Goal: Transaction & Acquisition: Obtain resource

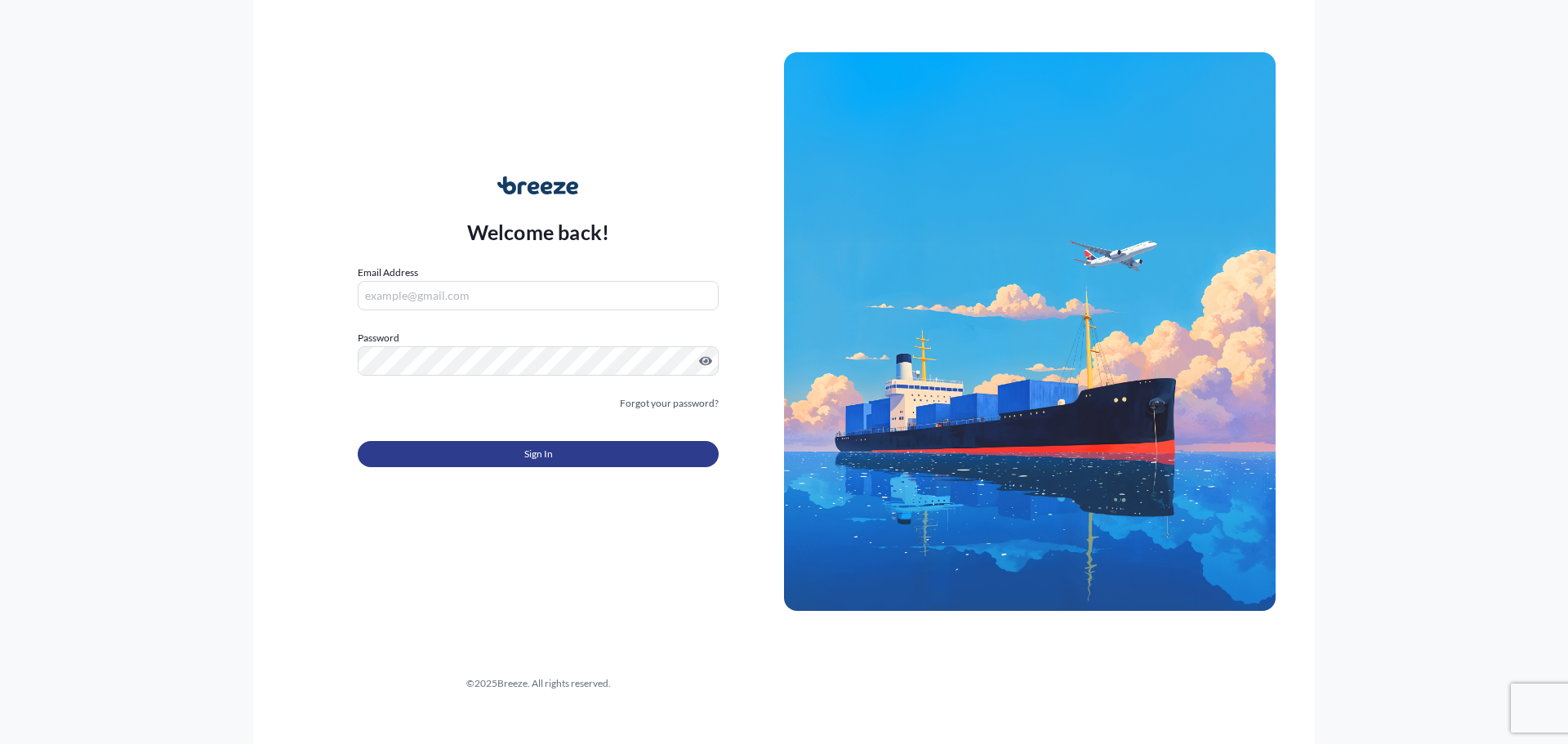
type input "[PERSON_NAME][EMAIL_ADDRESS][PERSON_NAME][DOMAIN_NAME]"
click at [549, 456] on span "Sign In" at bounding box center [538, 454] width 29 height 16
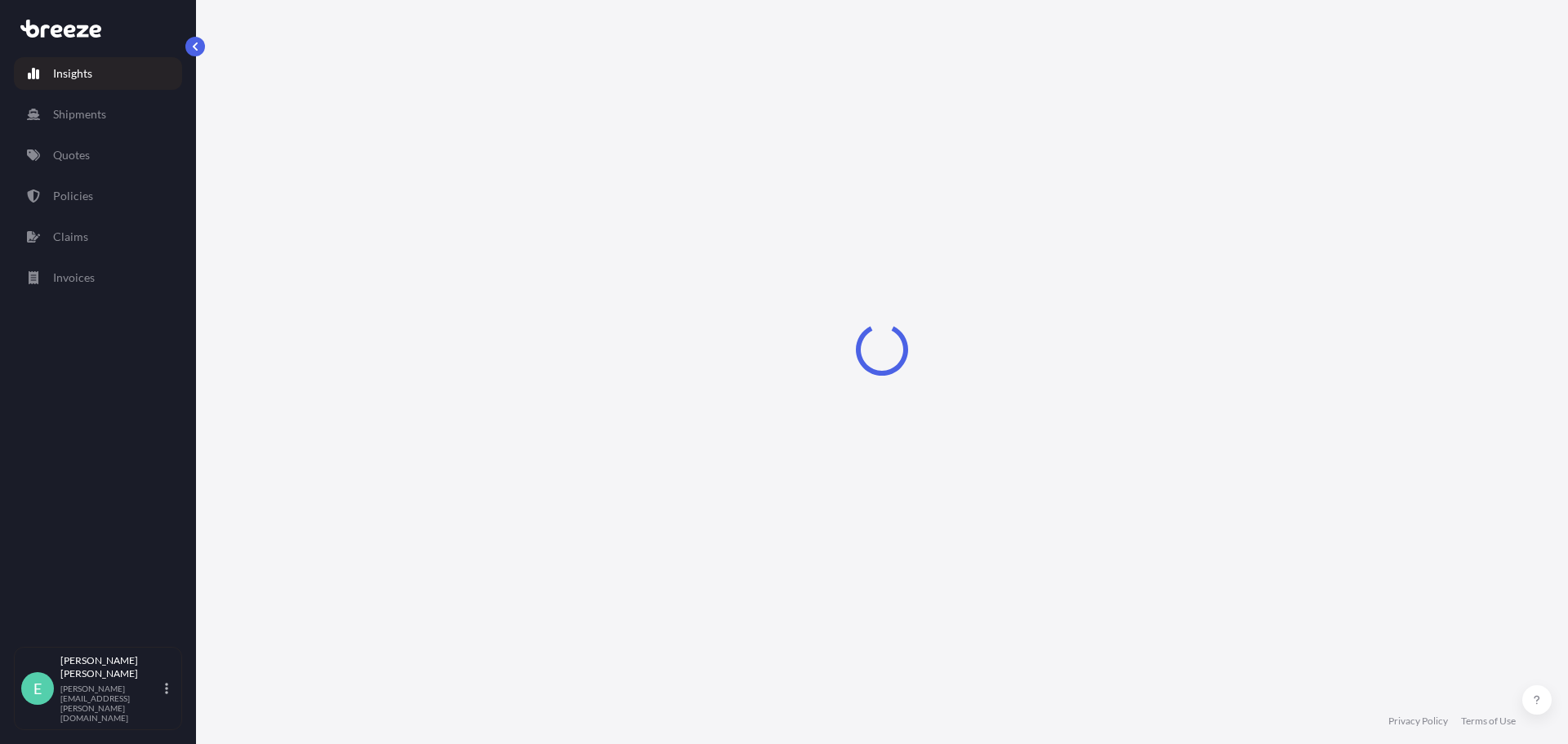
select select "2025"
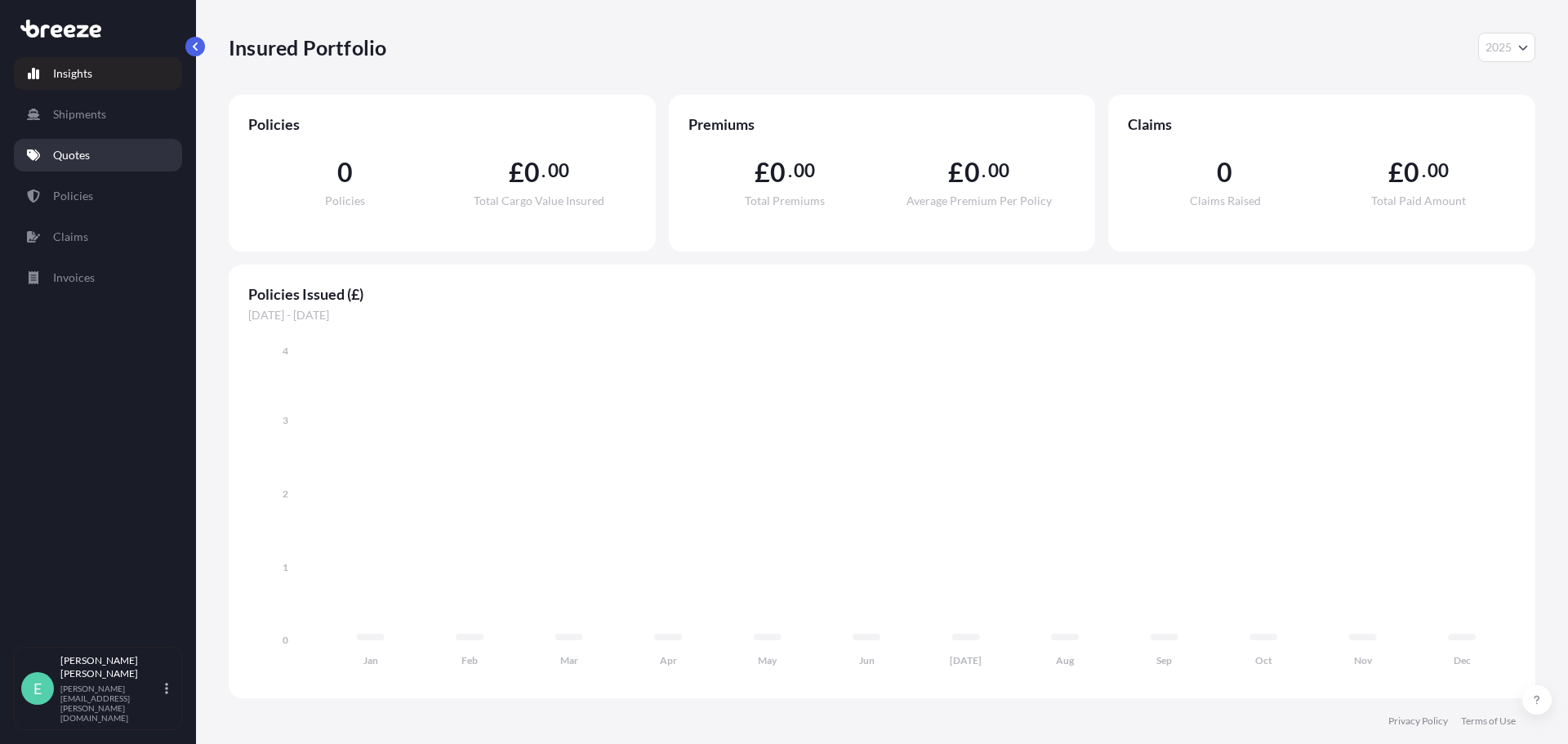
click at [70, 151] on p "Quotes" at bounding box center [72, 155] width 37 height 16
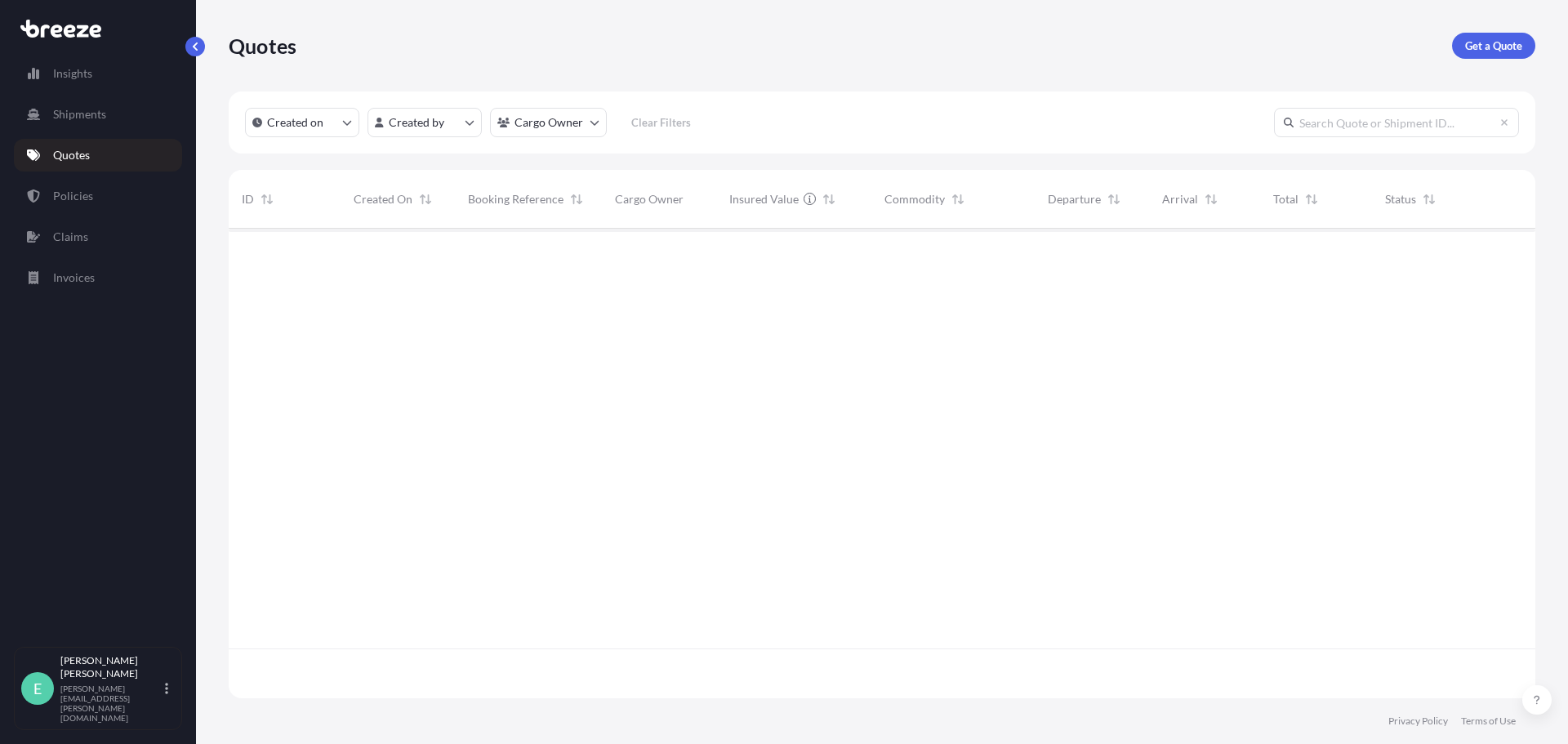
scroll to position [516, 1294]
click at [1489, 45] on p "Get a Quote" at bounding box center [1494, 45] width 57 height 16
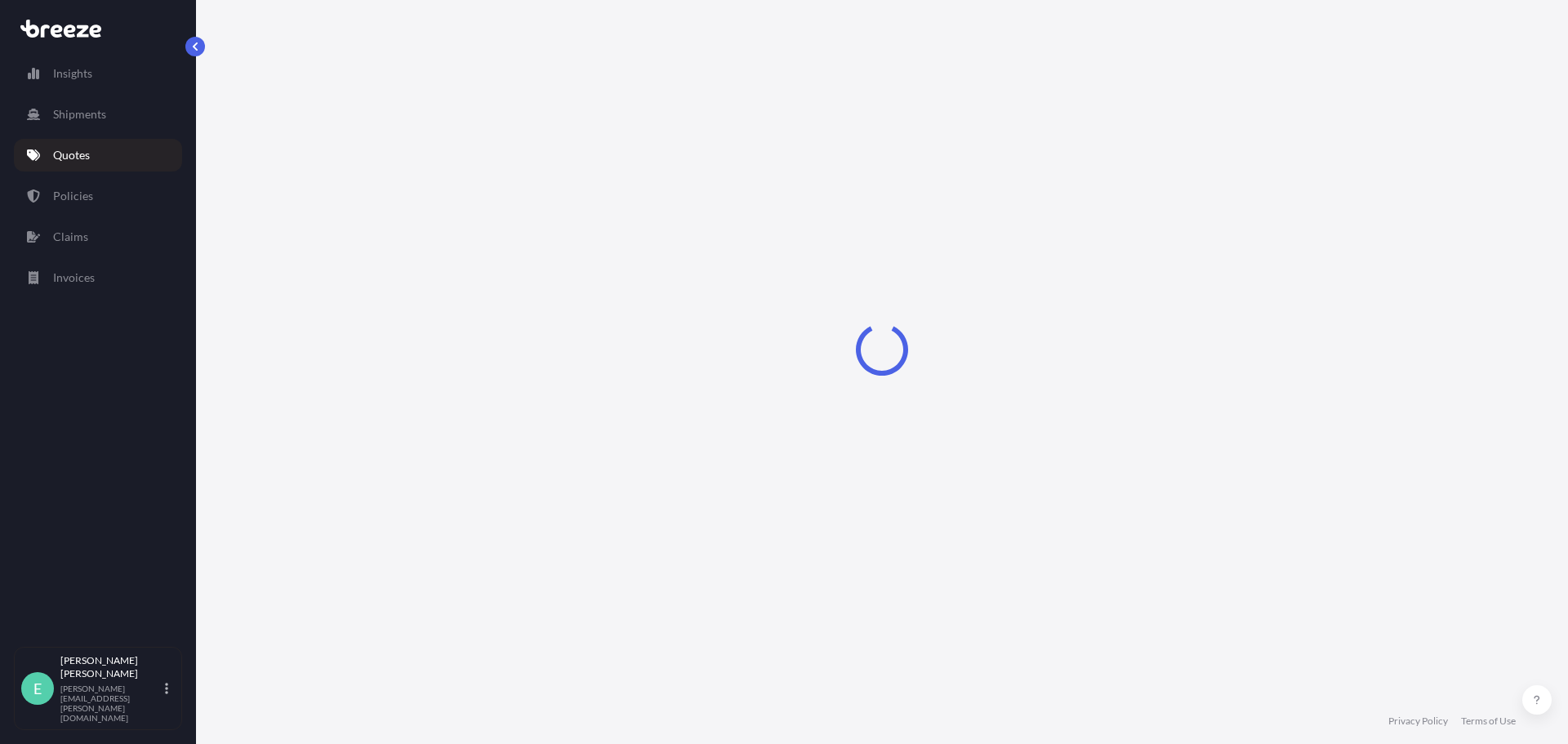
select select "Sea"
select select "1"
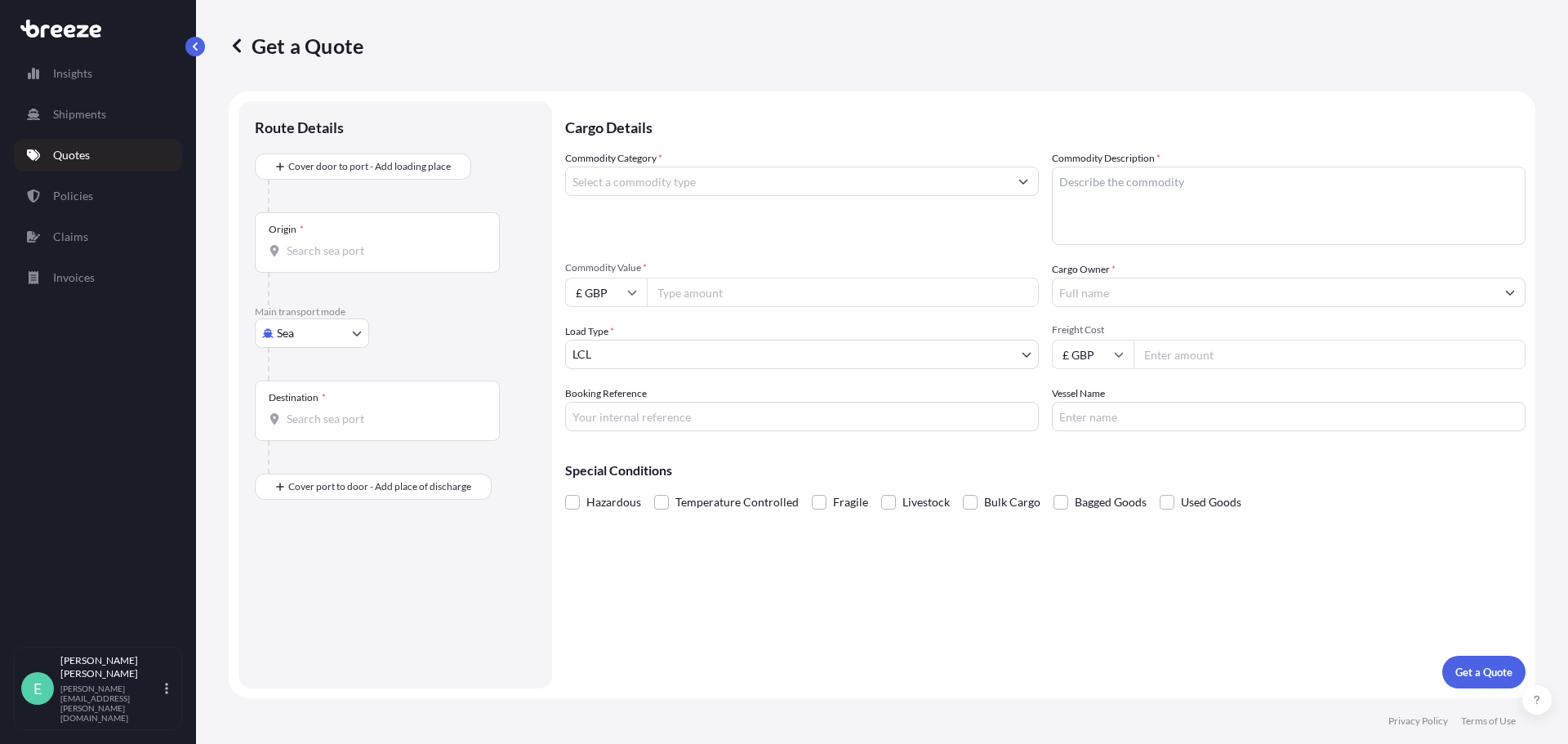
click at [350, 338] on body "Insights Shipments Quotes Policies Claims Invoices E [PERSON_NAME] [PERSON_NAME…" at bounding box center [784, 372] width 1568 height 744
click at [307, 428] on span "Road" at bounding box center [298, 434] width 26 height 16
select select "Road"
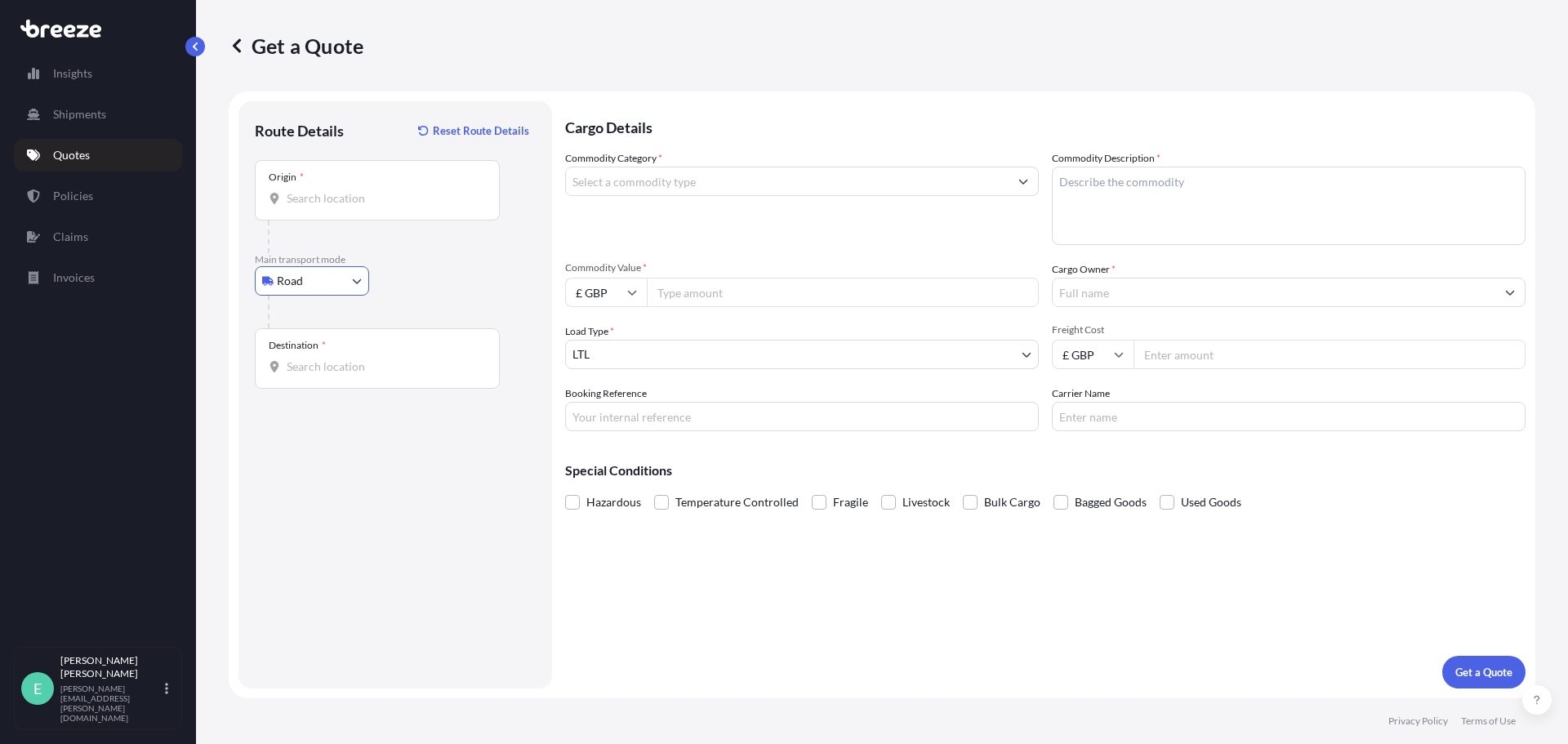
click at [349, 204] on input "Origin *" at bounding box center [382, 198] width 193 height 16
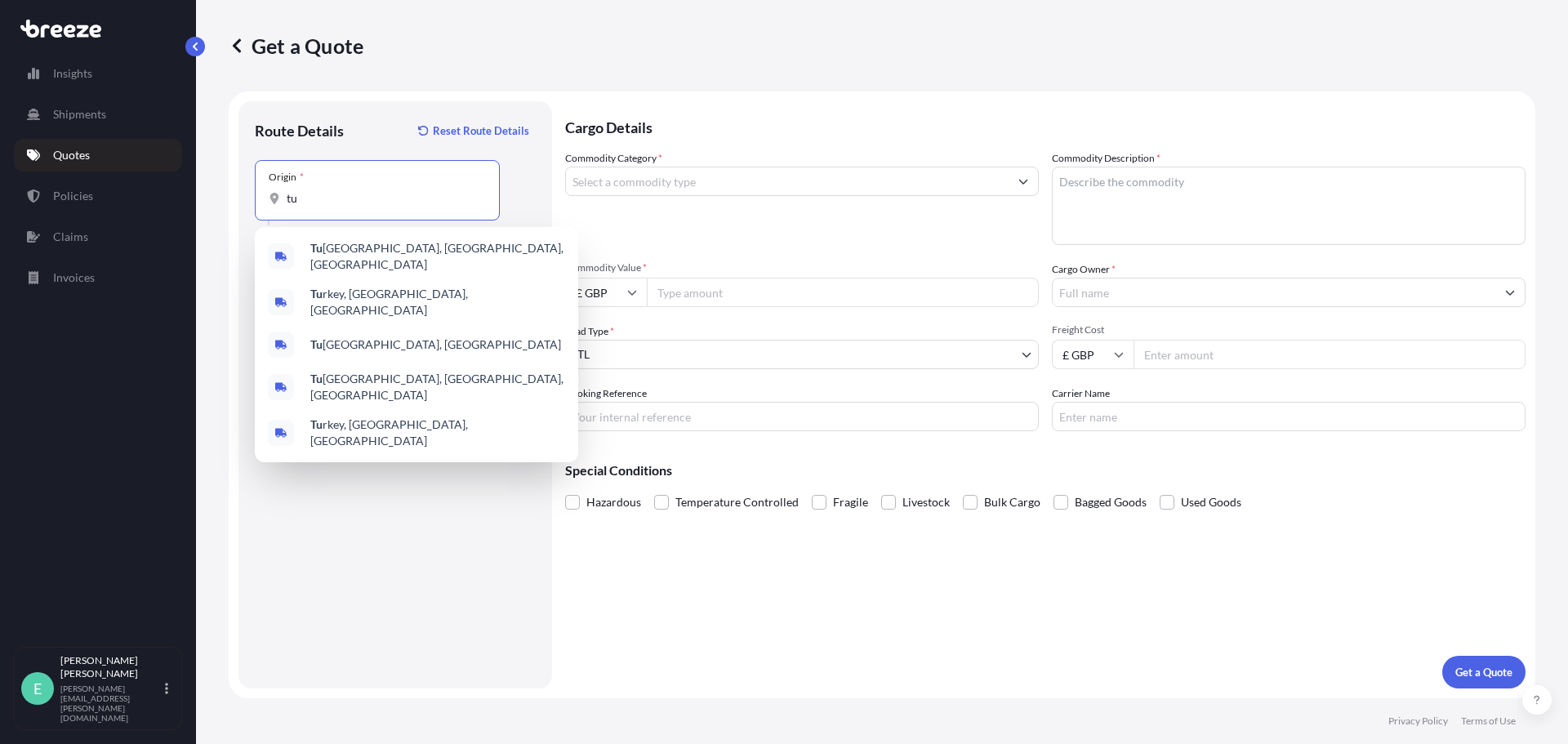
type input "t"
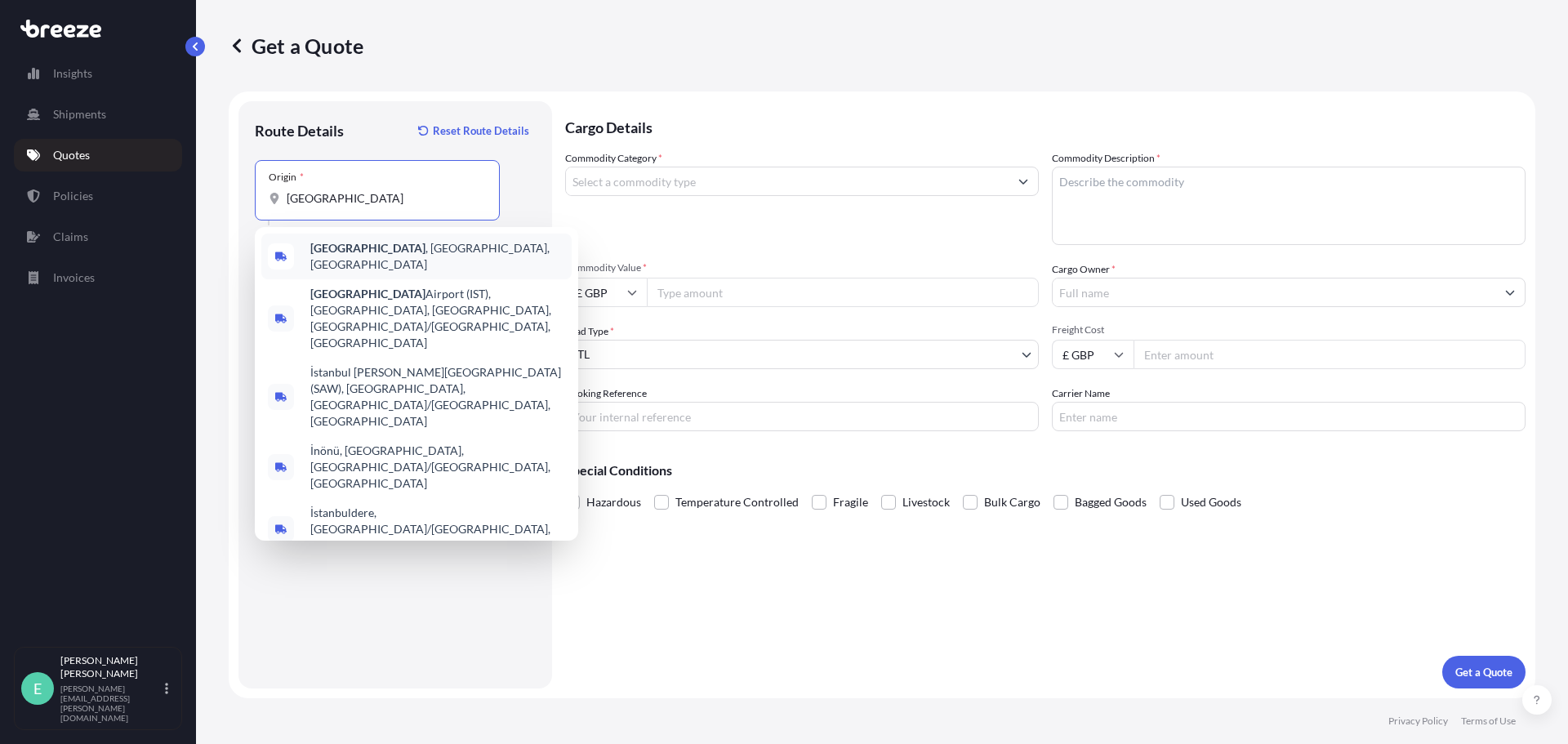
click at [381, 247] on span "[GEOGRAPHIC_DATA] , [GEOGRAPHIC_DATA], [GEOGRAPHIC_DATA]" at bounding box center [437, 256] width 255 height 33
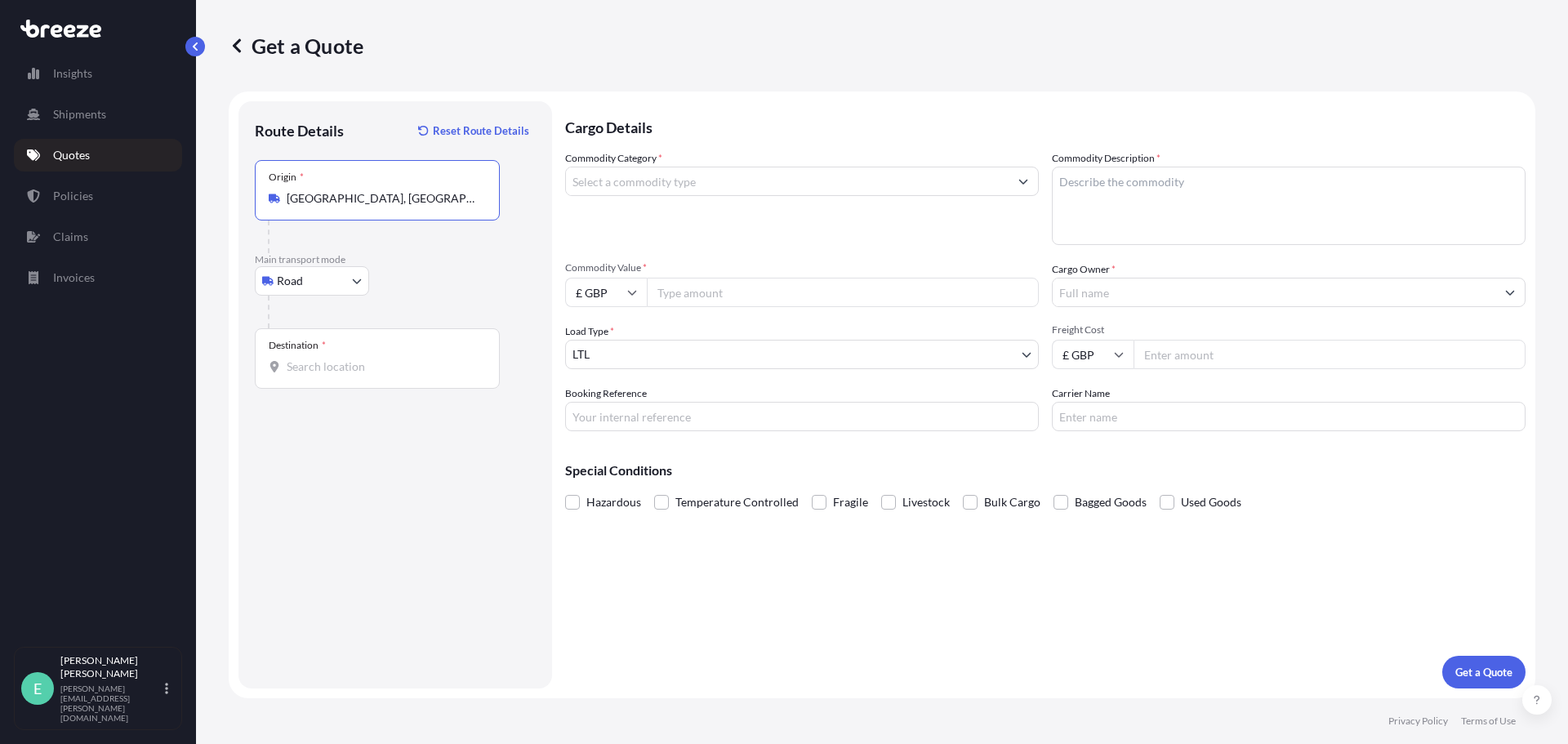
type input "[GEOGRAPHIC_DATA], [GEOGRAPHIC_DATA], [GEOGRAPHIC_DATA]"
click at [336, 362] on input "Destination *" at bounding box center [382, 367] width 193 height 16
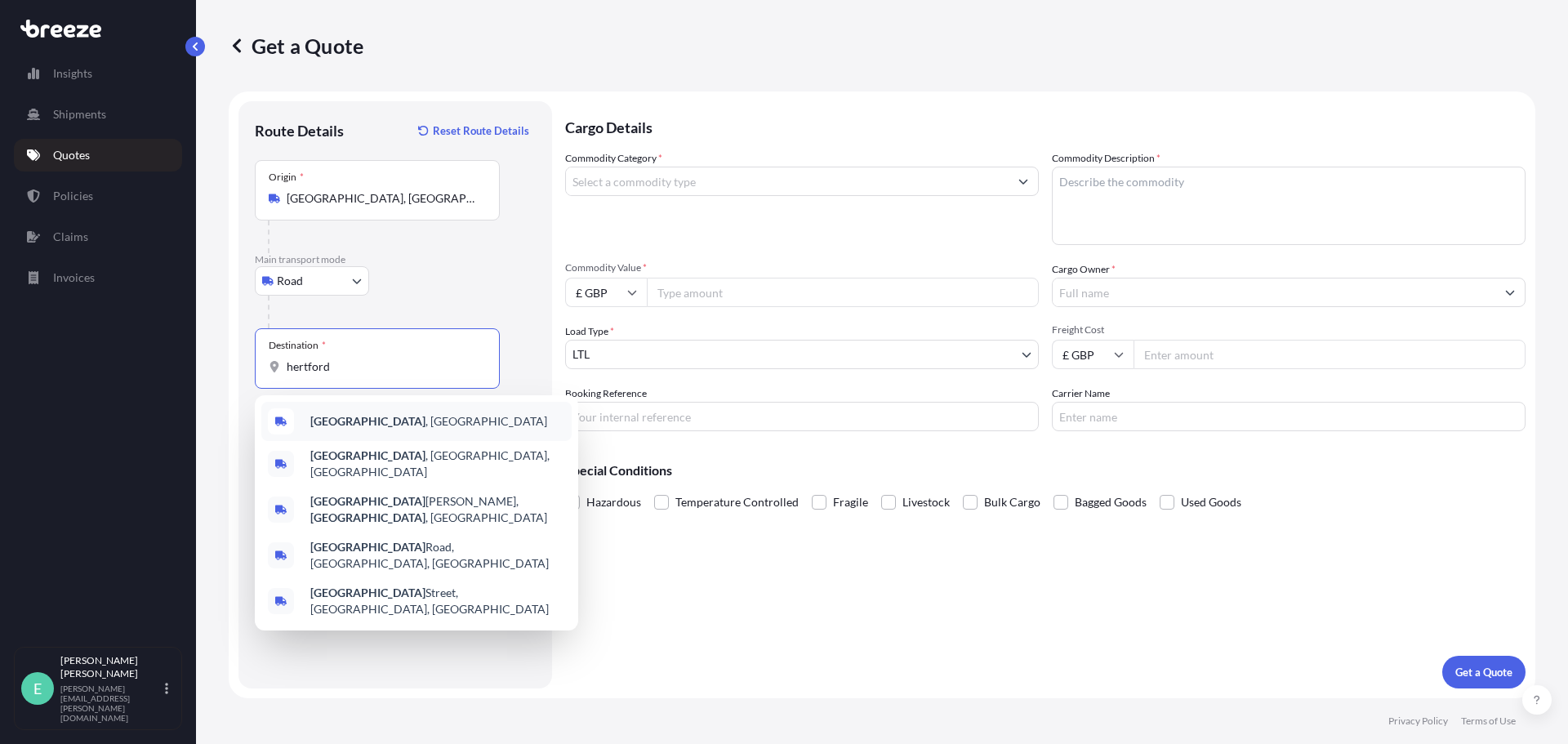
click at [338, 418] on b "[GEOGRAPHIC_DATA]" at bounding box center [367, 420] width 115 height 14
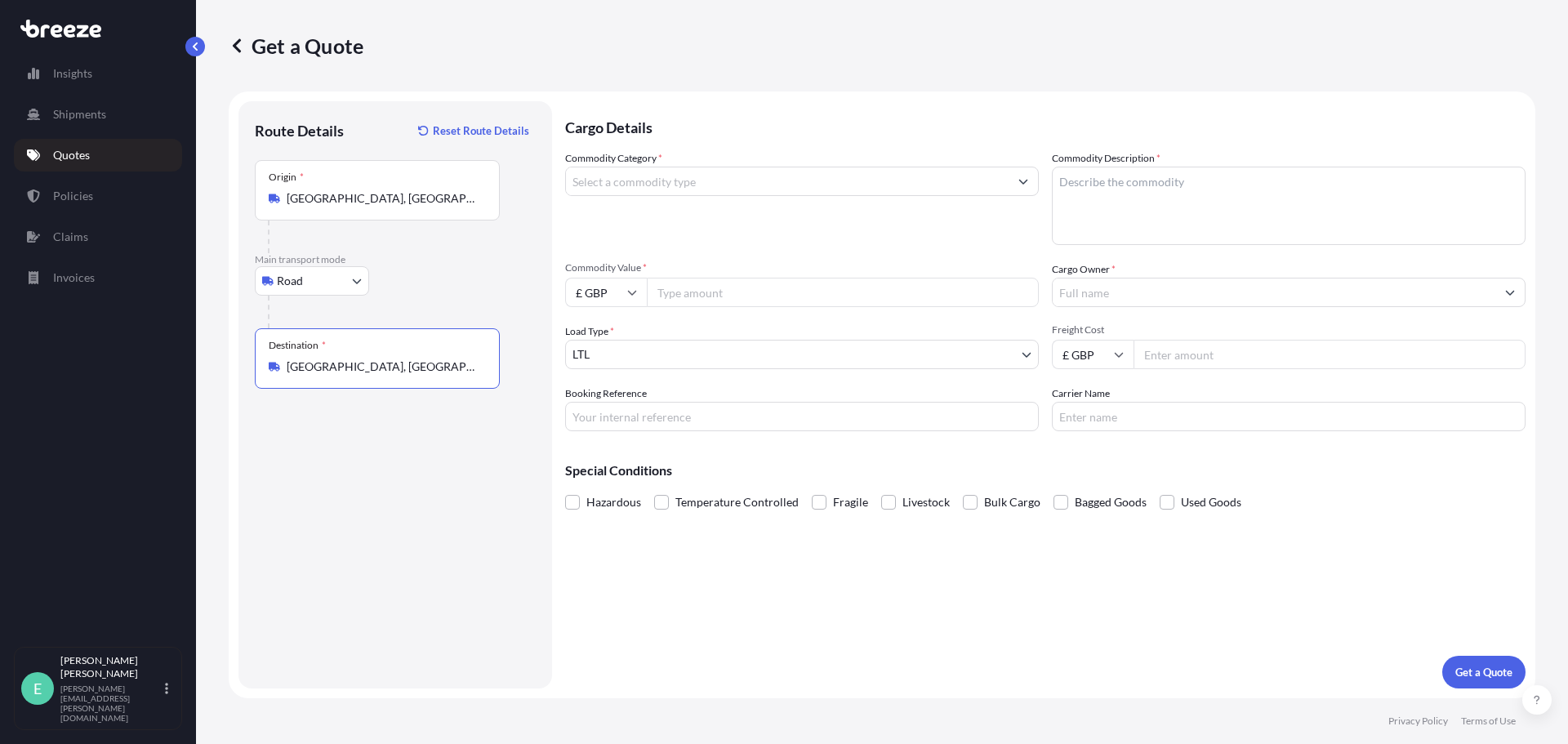
type input "[GEOGRAPHIC_DATA], [GEOGRAPHIC_DATA]"
click at [643, 182] on input "Commodity Category *" at bounding box center [787, 181] width 442 height 29
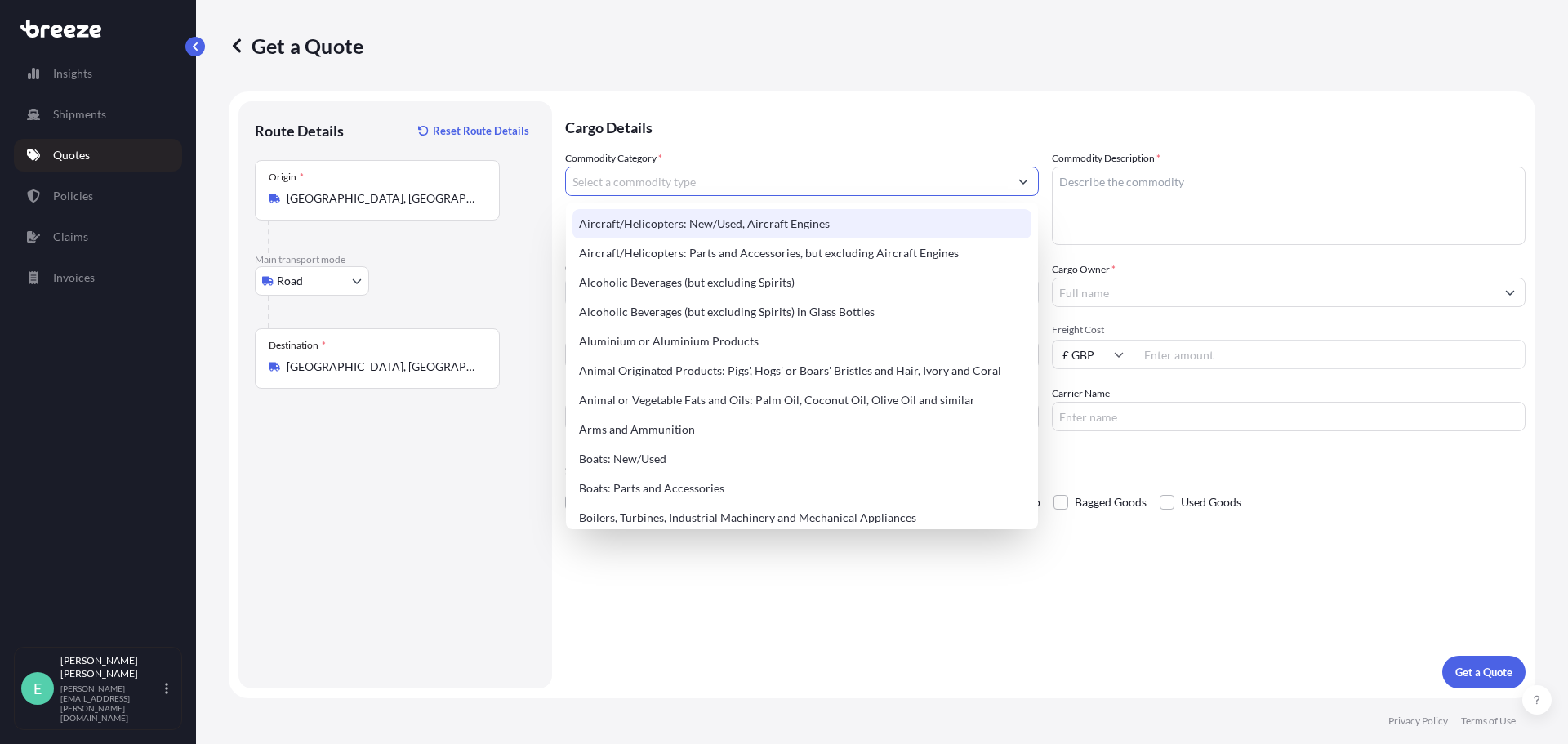
click at [722, 188] on input "Commodity Category *" at bounding box center [787, 181] width 442 height 29
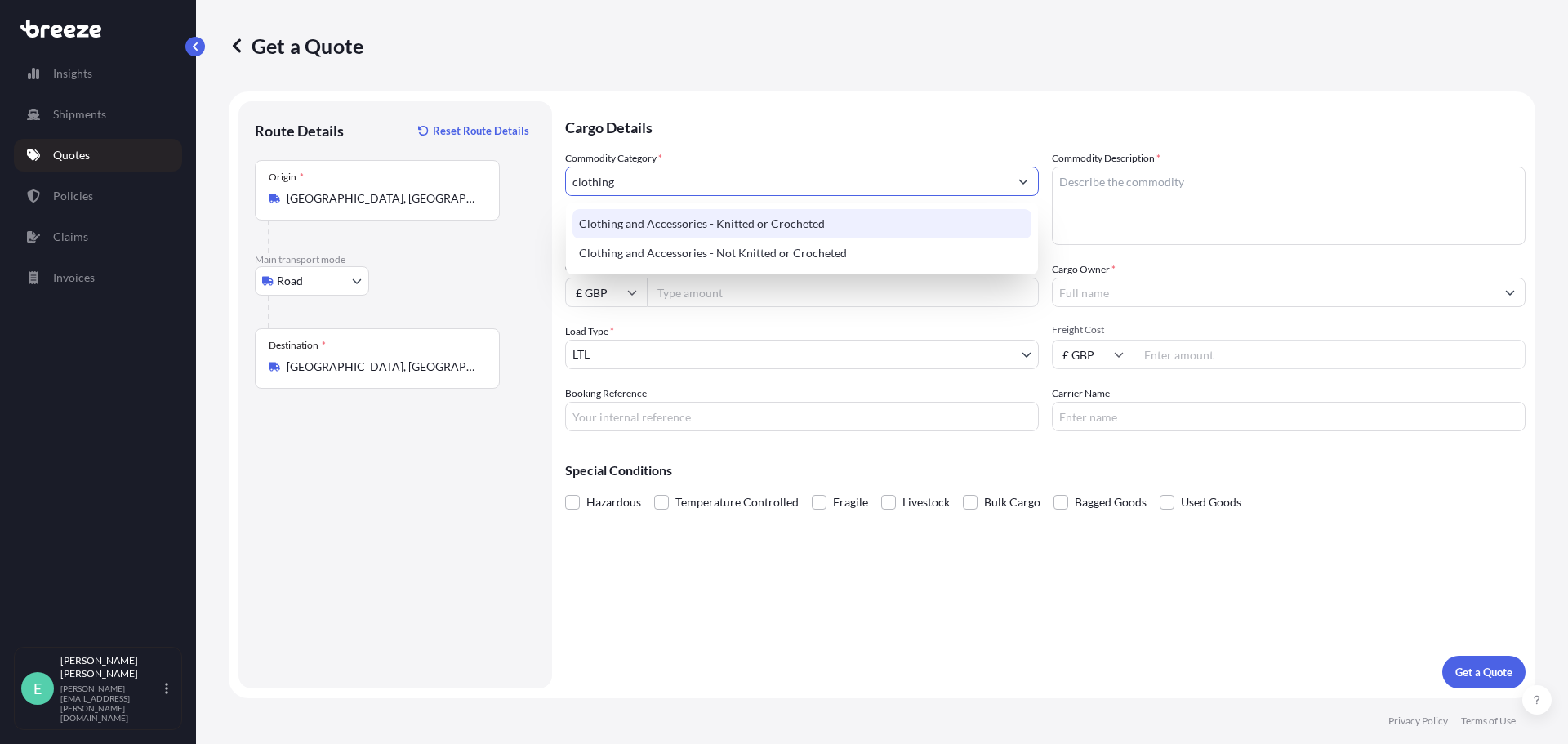
click at [686, 227] on div "Clothing and Accessories - Knitted or Crocheted" at bounding box center [802, 224] width 459 height 29
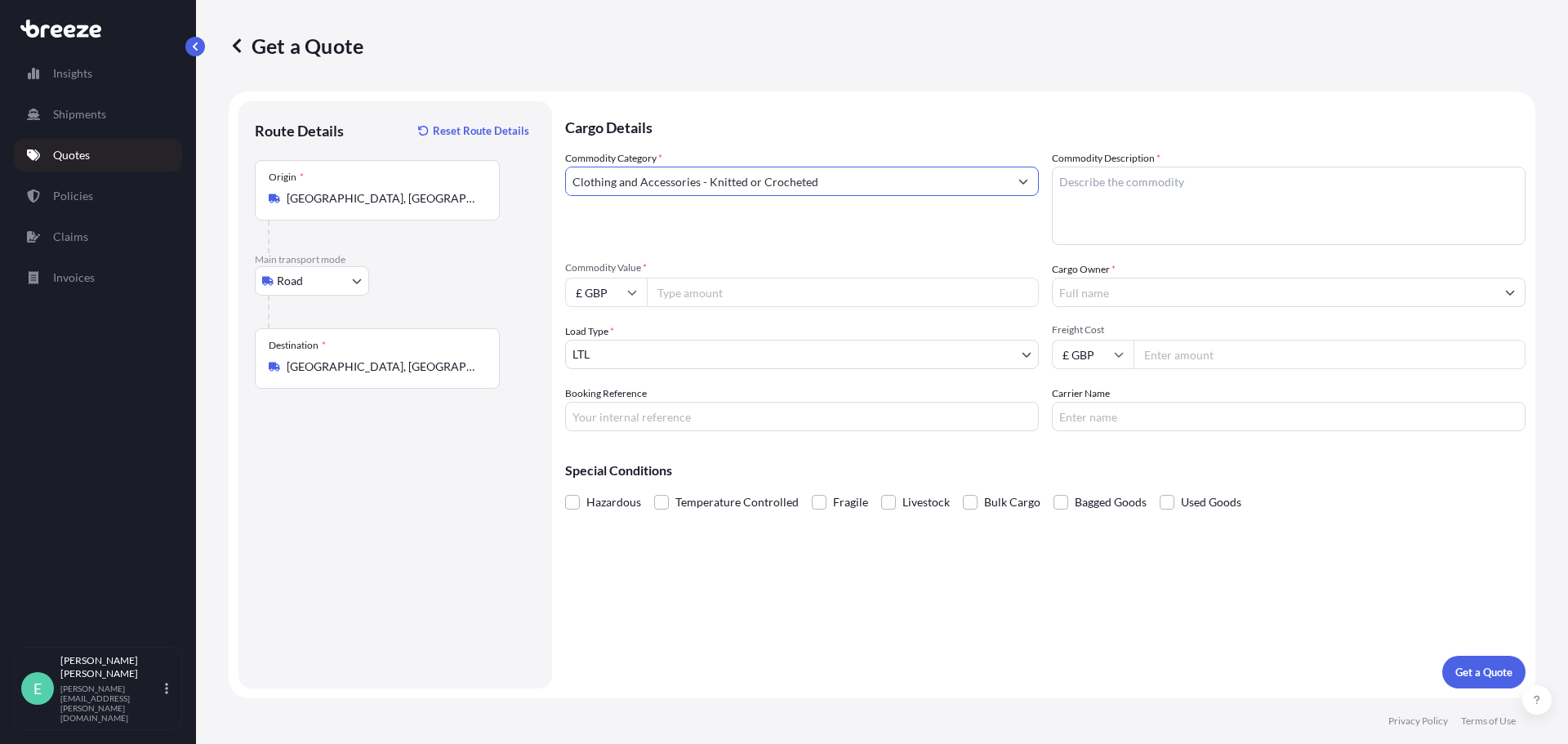
type input "Clothing and Accessories - Knitted or Crocheted"
click at [760, 287] on input "Commodity Value *" at bounding box center [843, 292] width 392 height 29
type input "7132.72"
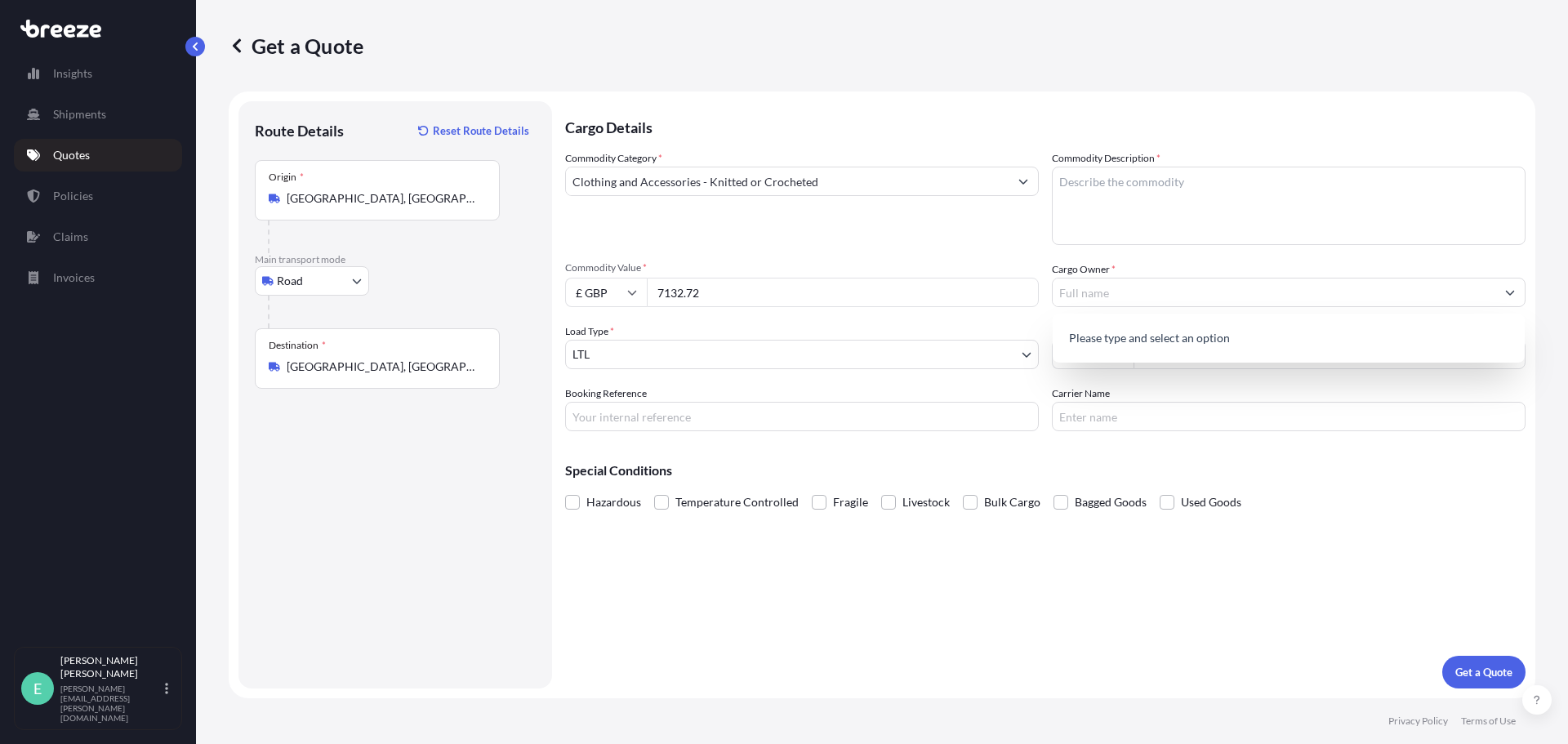
drag, startPoint x: 728, startPoint y: 293, endPoint x: 524, endPoint y: 293, distance: 204.0
click at [524, 293] on form "Route Details Reset Route Details Place of loading Road Road Rail Origin * [GEO…" at bounding box center [882, 394] width 1307 height 606
click at [755, 357] on body "0 options available. Insights Shipments Quotes Policies Claims Invoices E [PERS…" at bounding box center [784, 372] width 1568 height 744
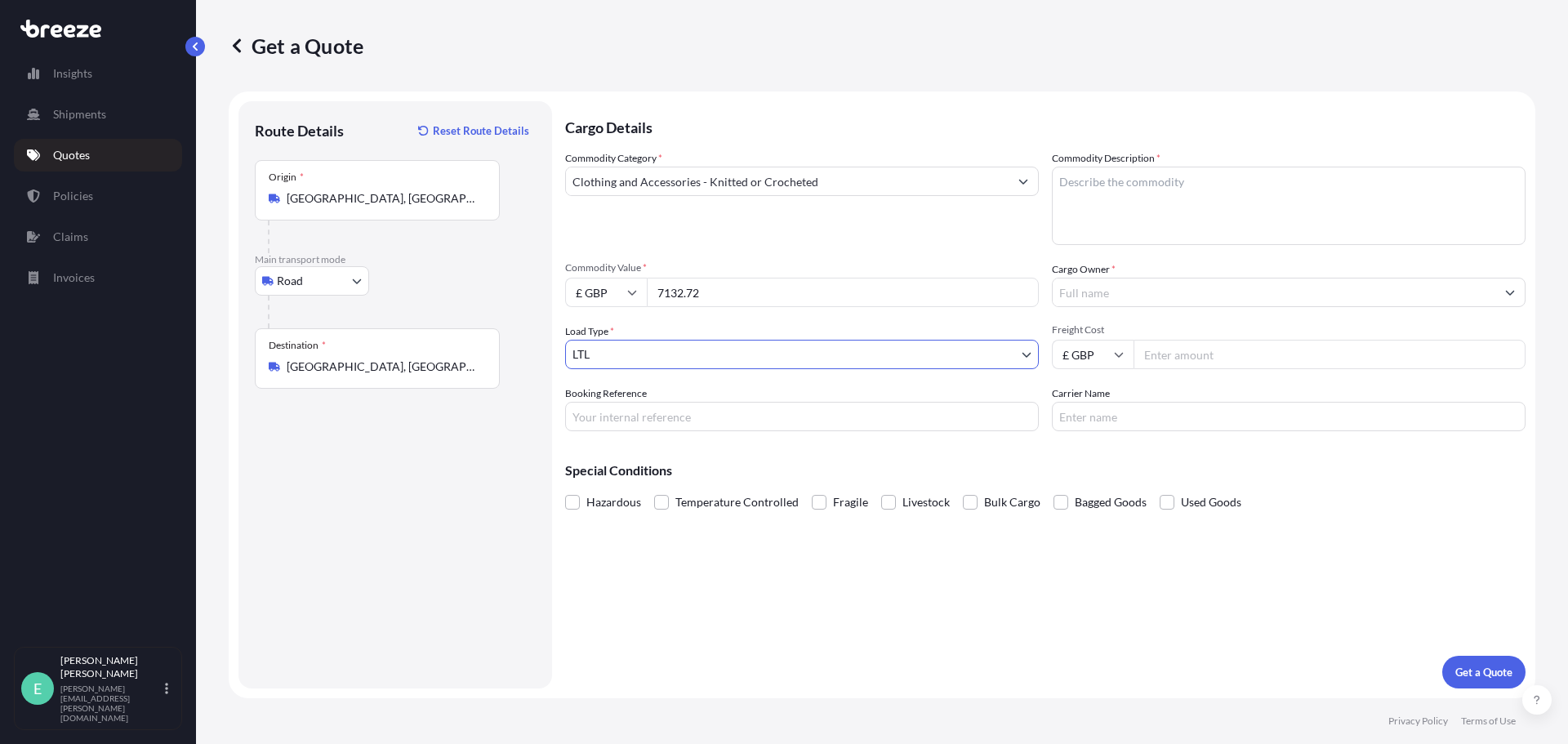
click at [680, 410] on input "Booking Reference" at bounding box center [802, 416] width 474 height 29
click at [655, 417] on input "Booking Reference" at bounding box center [802, 416] width 474 height 29
paste input "SOI00006108"
type input "SOI00006108"
click at [1137, 180] on textarea "Commodity Description *" at bounding box center [1289, 206] width 474 height 79
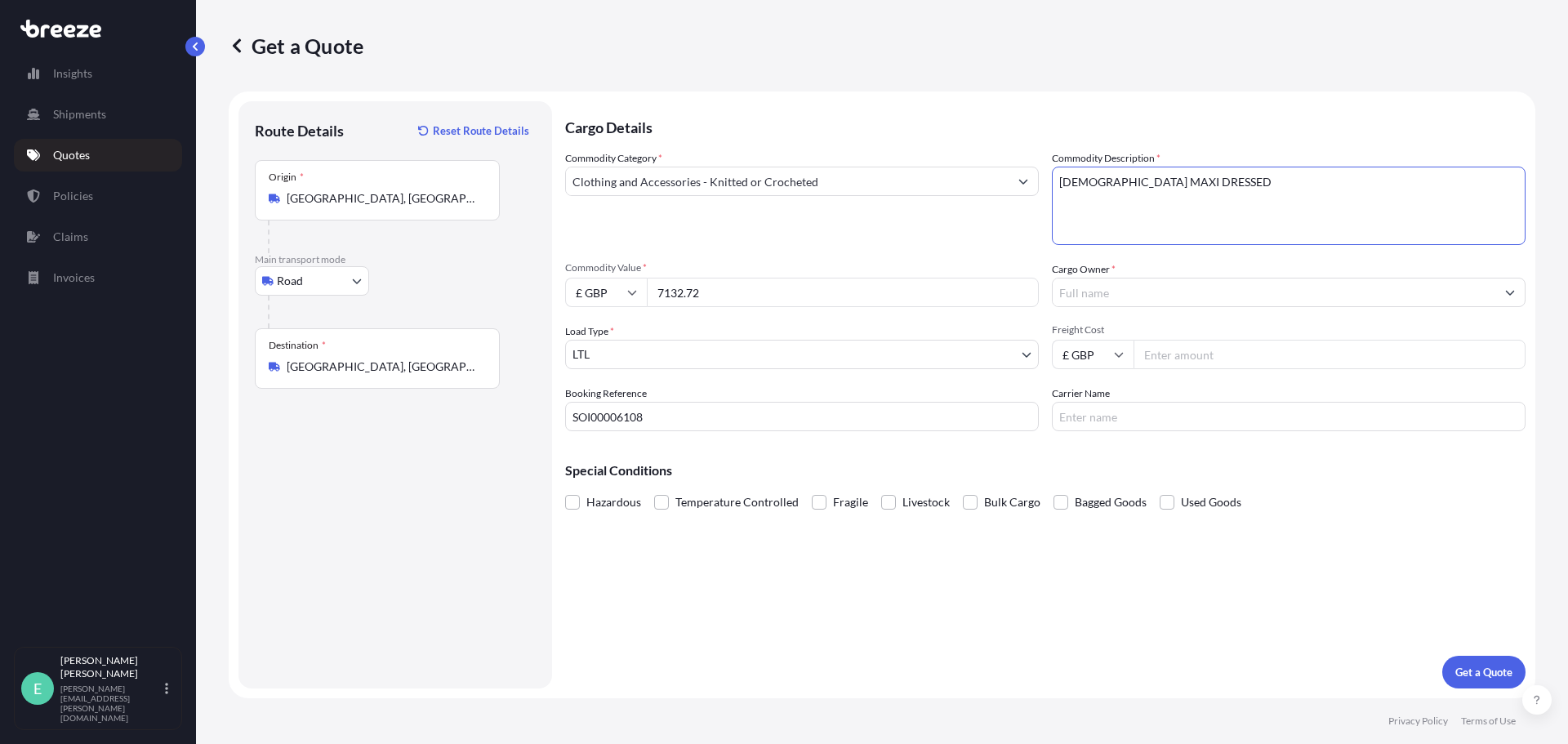
type textarea "[DEMOGRAPHIC_DATA] MAXI DRESSED"
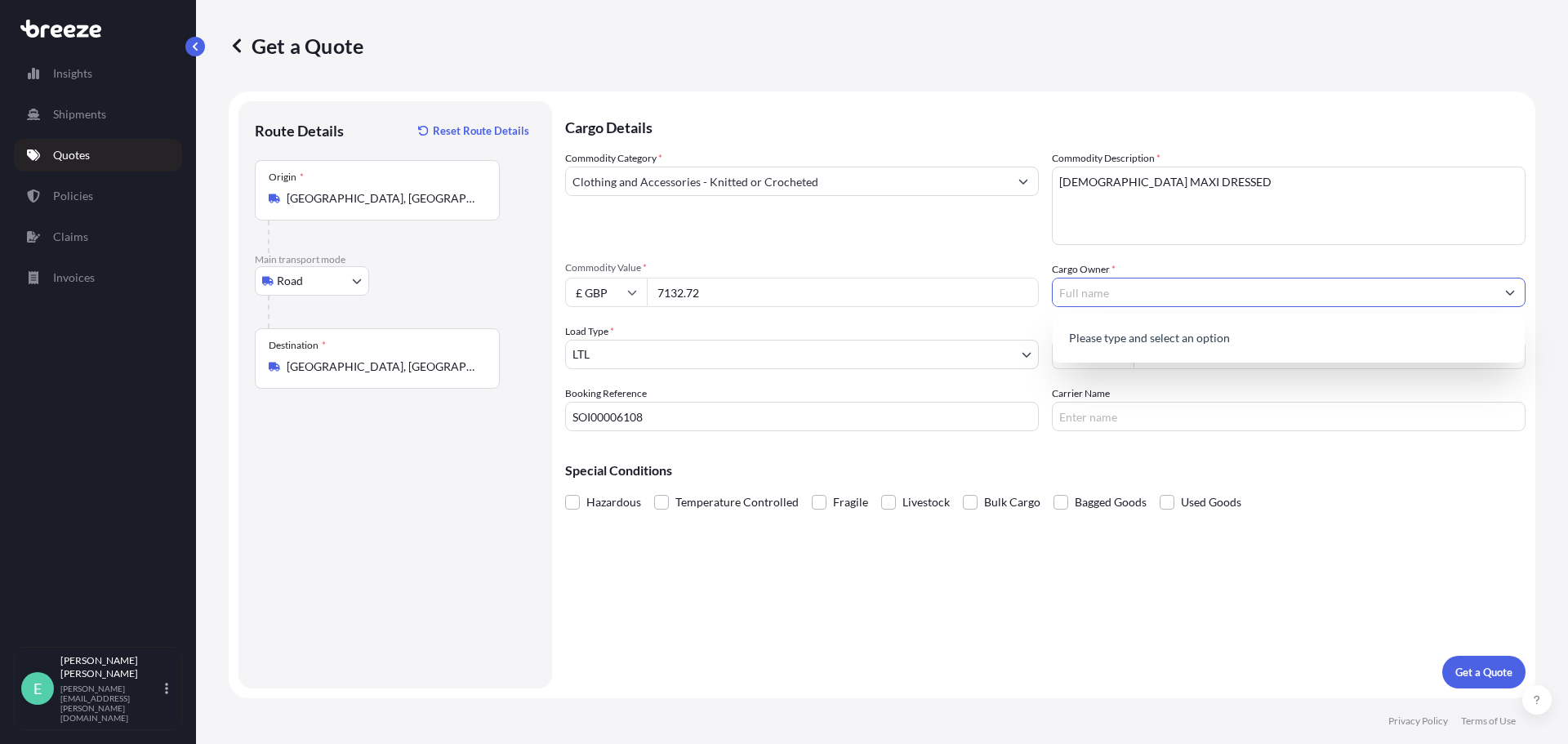
click at [1515, 293] on icon "Show suggestions" at bounding box center [1510, 292] width 10 height 10
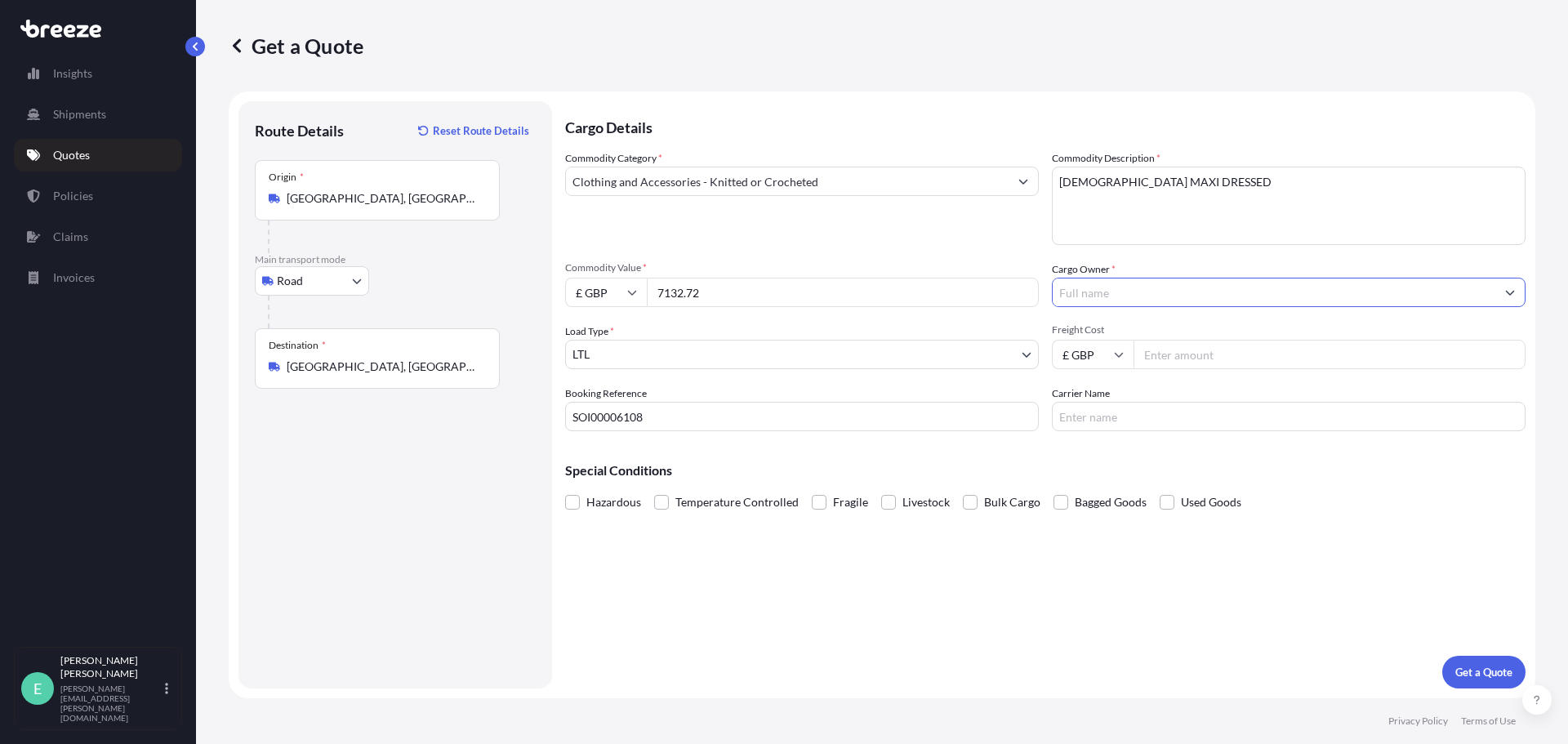
click at [1509, 290] on icon "Show suggestions" at bounding box center [1510, 292] width 10 height 10
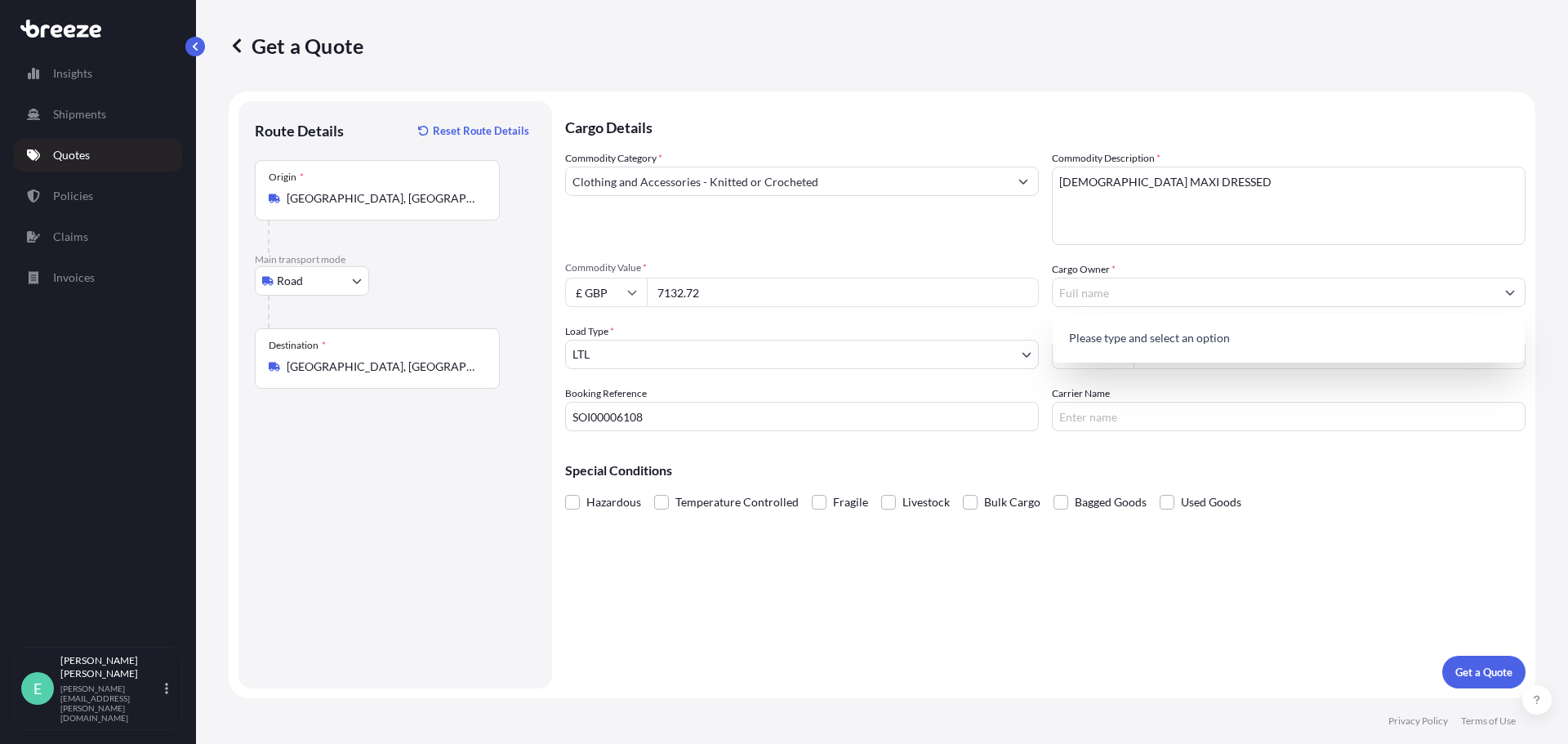
click at [1135, 348] on p "Please type and select an option" at bounding box center [1289, 338] width 459 height 36
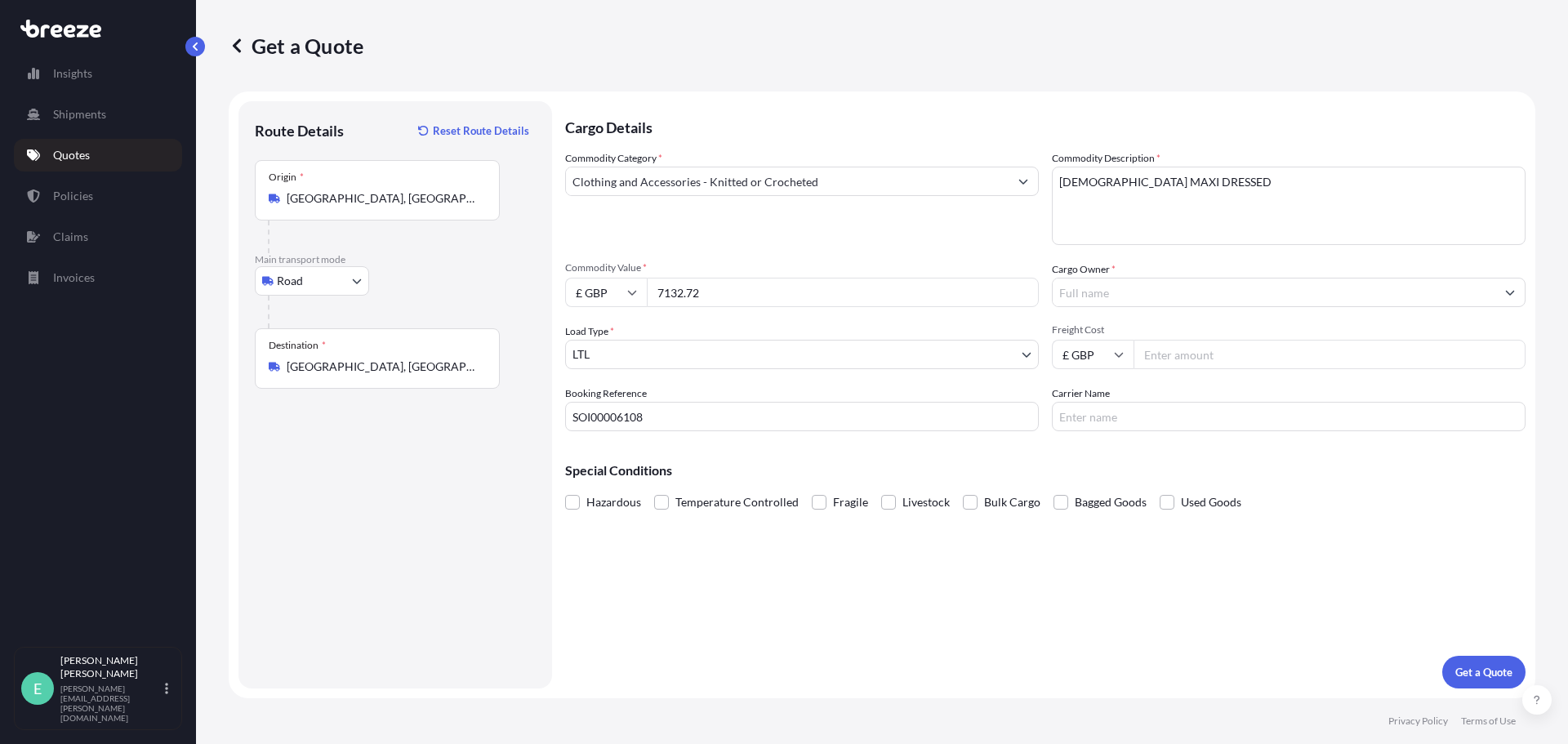
click at [1148, 292] on input "Cargo Owner *" at bounding box center [1273, 292] width 442 height 29
click at [1128, 296] on input "Cargo Owner *" at bounding box center [1273, 292] width 442 height 29
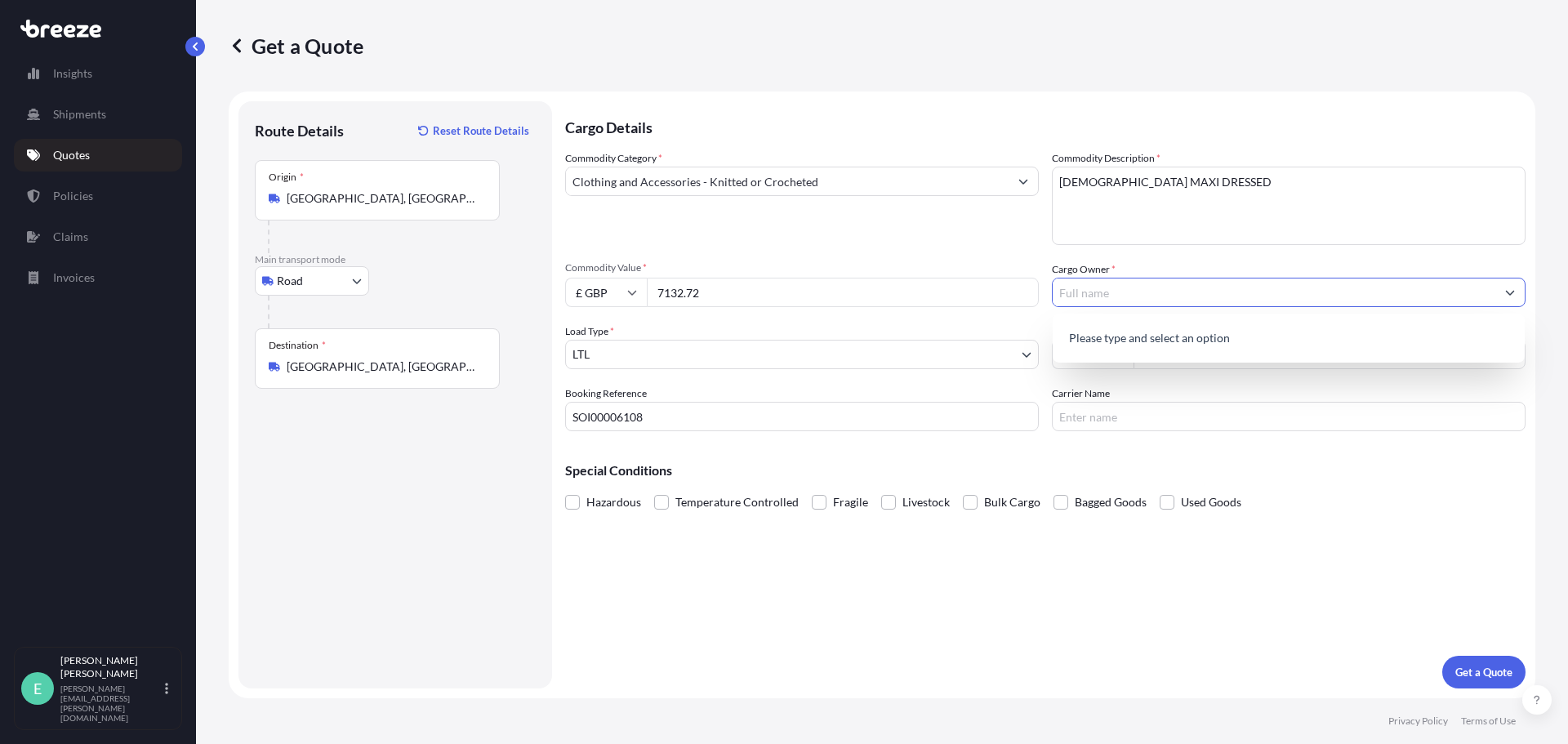
type input "h"
type input "HAUNTED HEARTS LIMITED"
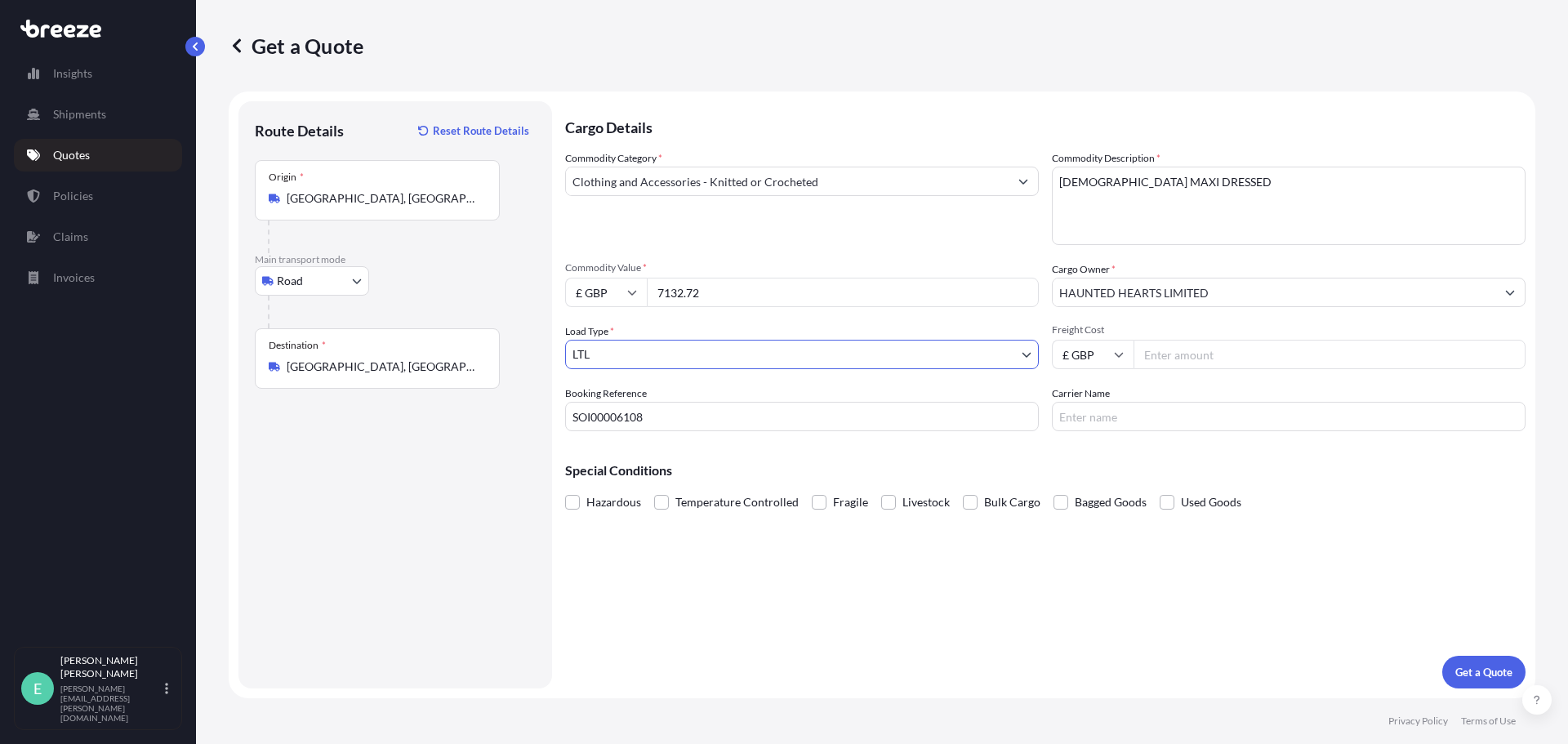
click at [1199, 353] on input "Freight Cost" at bounding box center [1330, 354] width 392 height 29
click at [1213, 357] on input "Freight Cost" at bounding box center [1330, 354] width 392 height 29
type input "295"
click at [1162, 409] on input "Carrier Name" at bounding box center [1289, 416] width 474 height 29
click at [1176, 420] on input "TRANSORIENT" at bounding box center [1289, 416] width 474 height 29
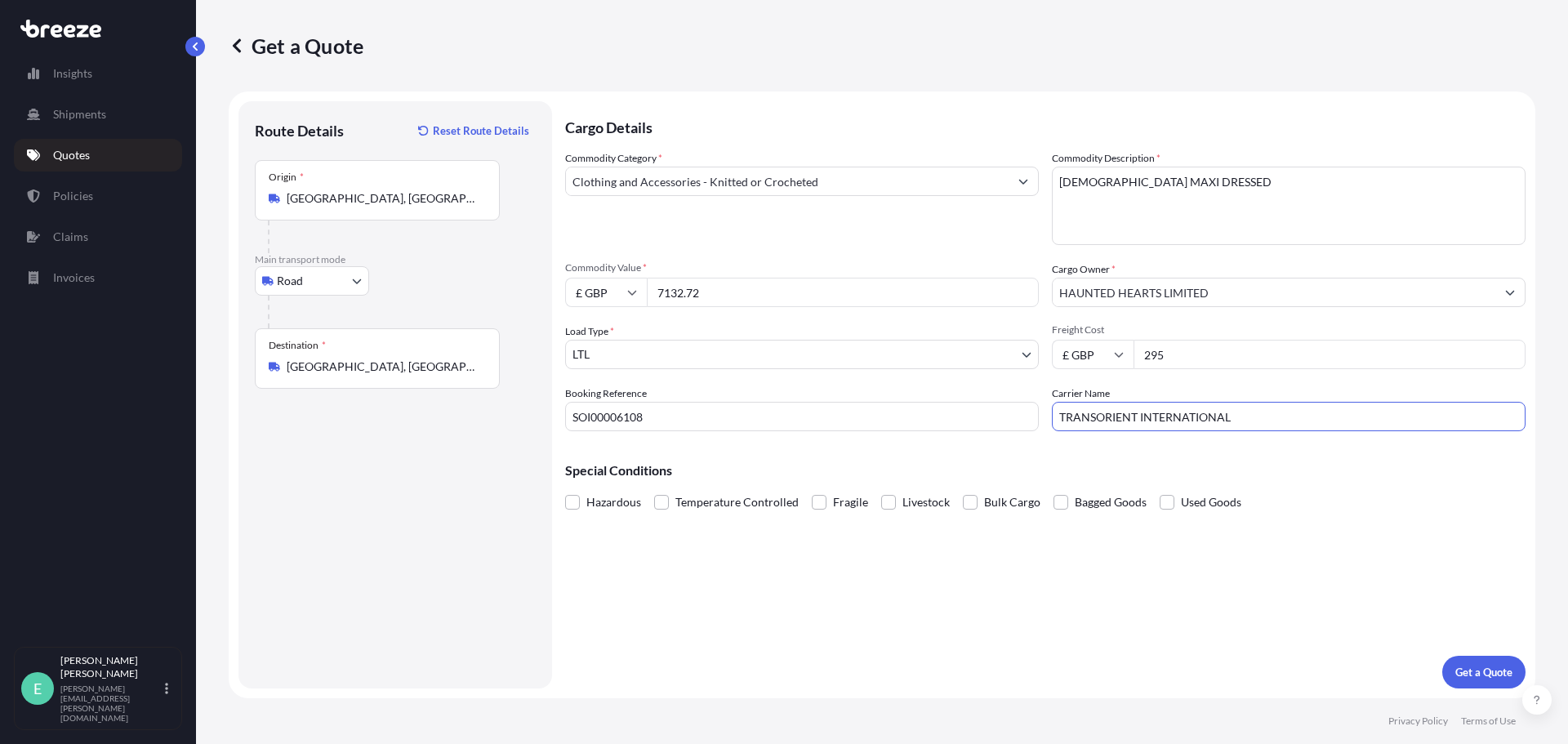
type input "TRANSORIENT INTERNATIONAL"
click at [1466, 674] on p "Get a Quote" at bounding box center [1484, 672] width 57 height 16
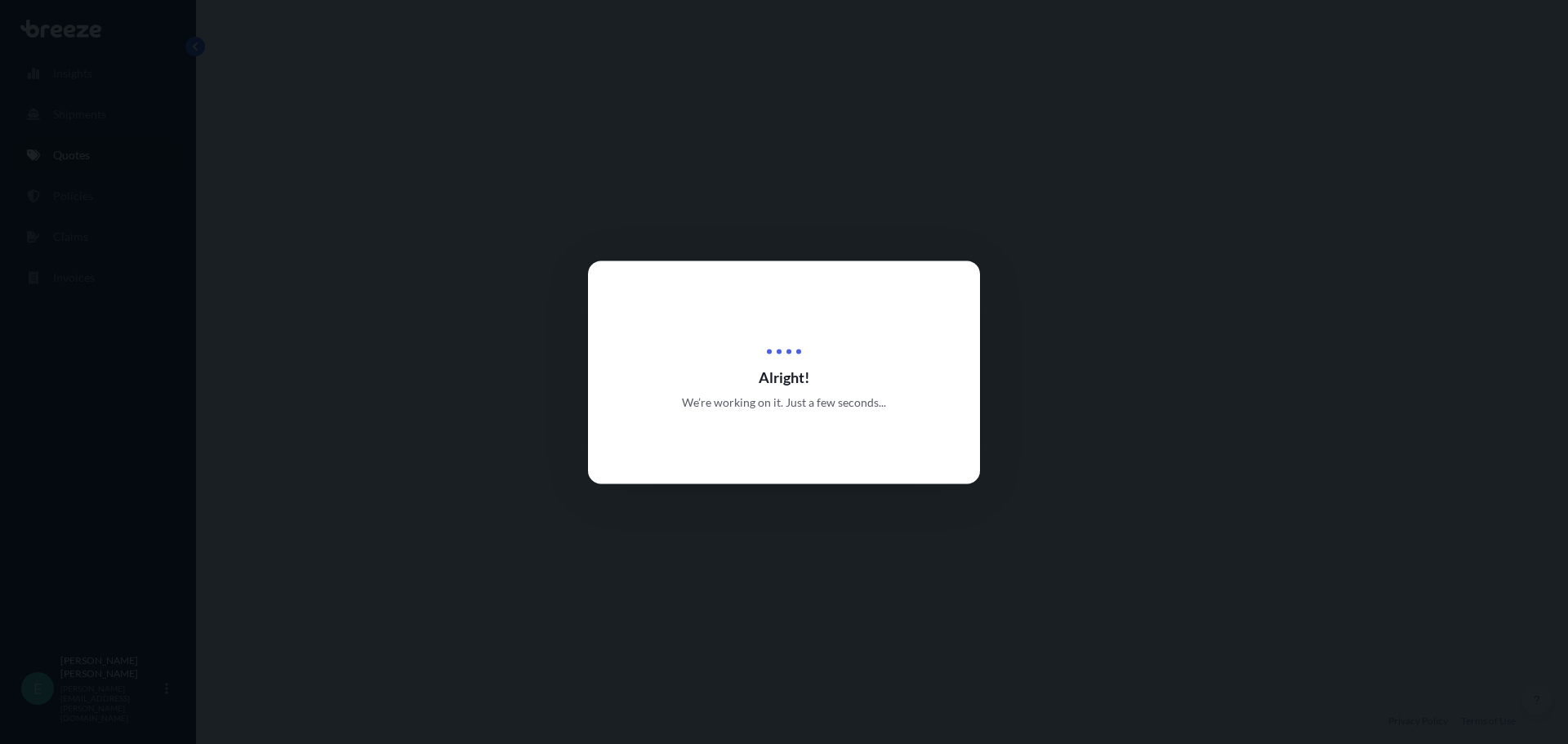
select select "Road"
select select "1"
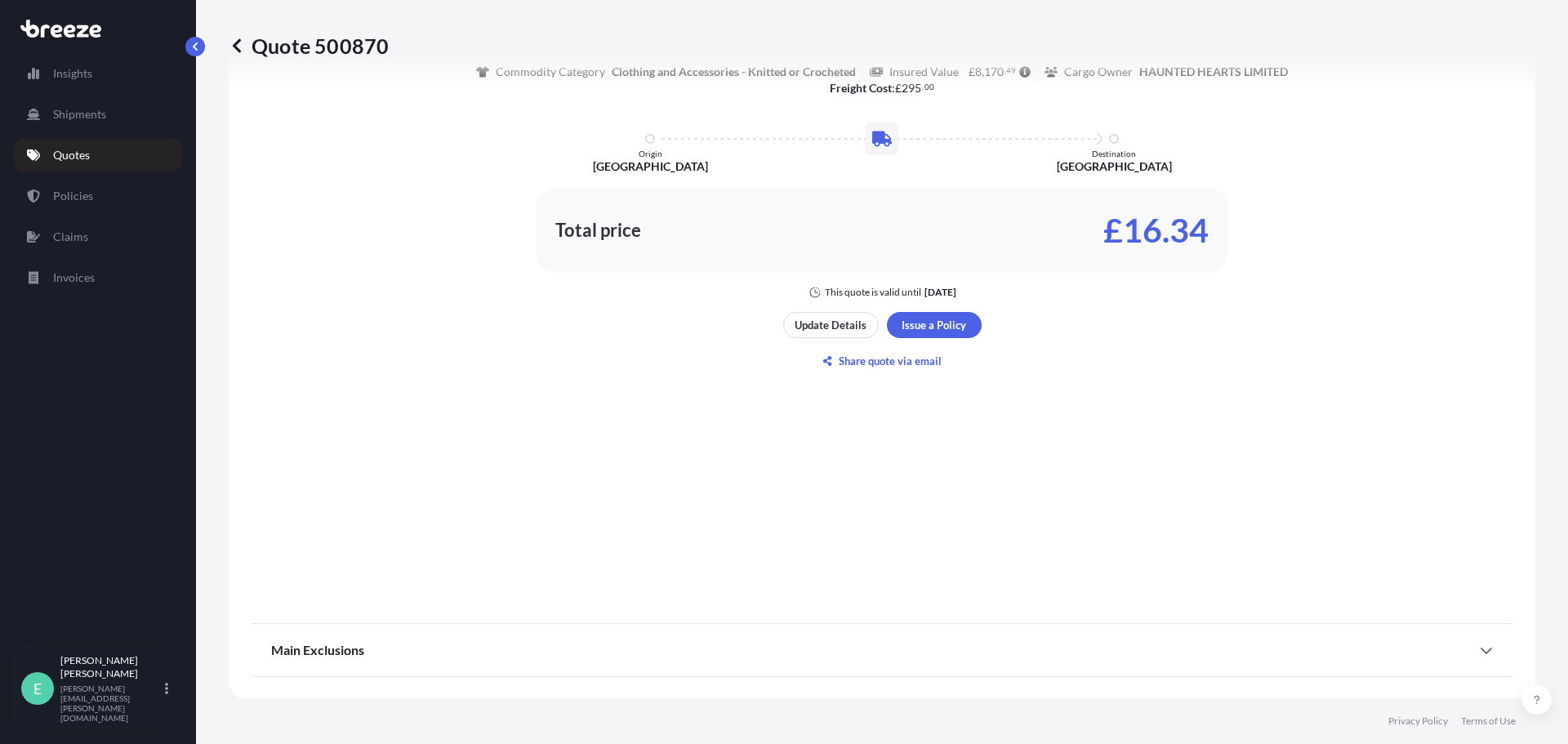
scroll to position [829, 0]
click at [1481, 648] on icon at bounding box center [1486, 649] width 12 height 6
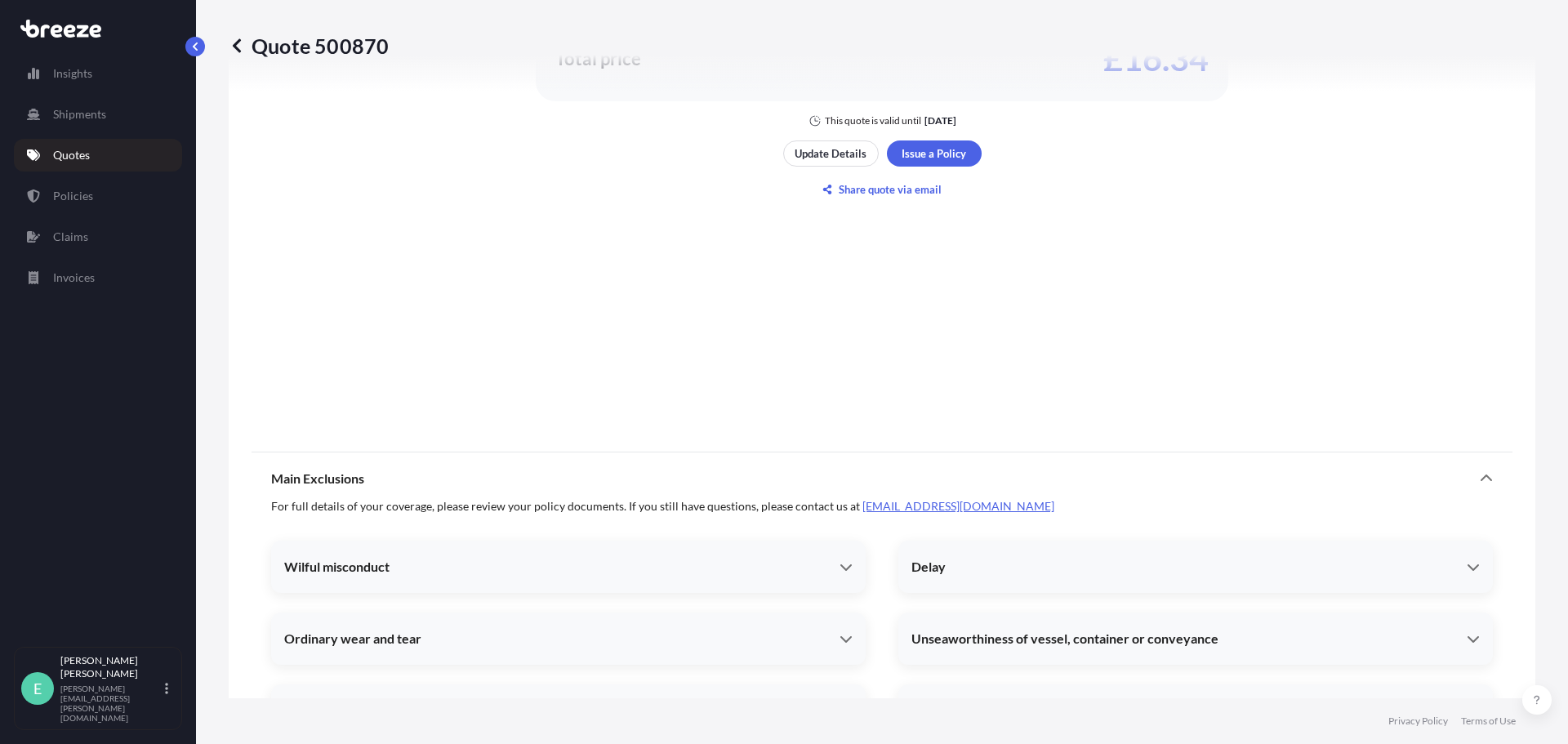
scroll to position [995, 0]
click at [861, 190] on p "Share quote via email" at bounding box center [890, 193] width 103 height 16
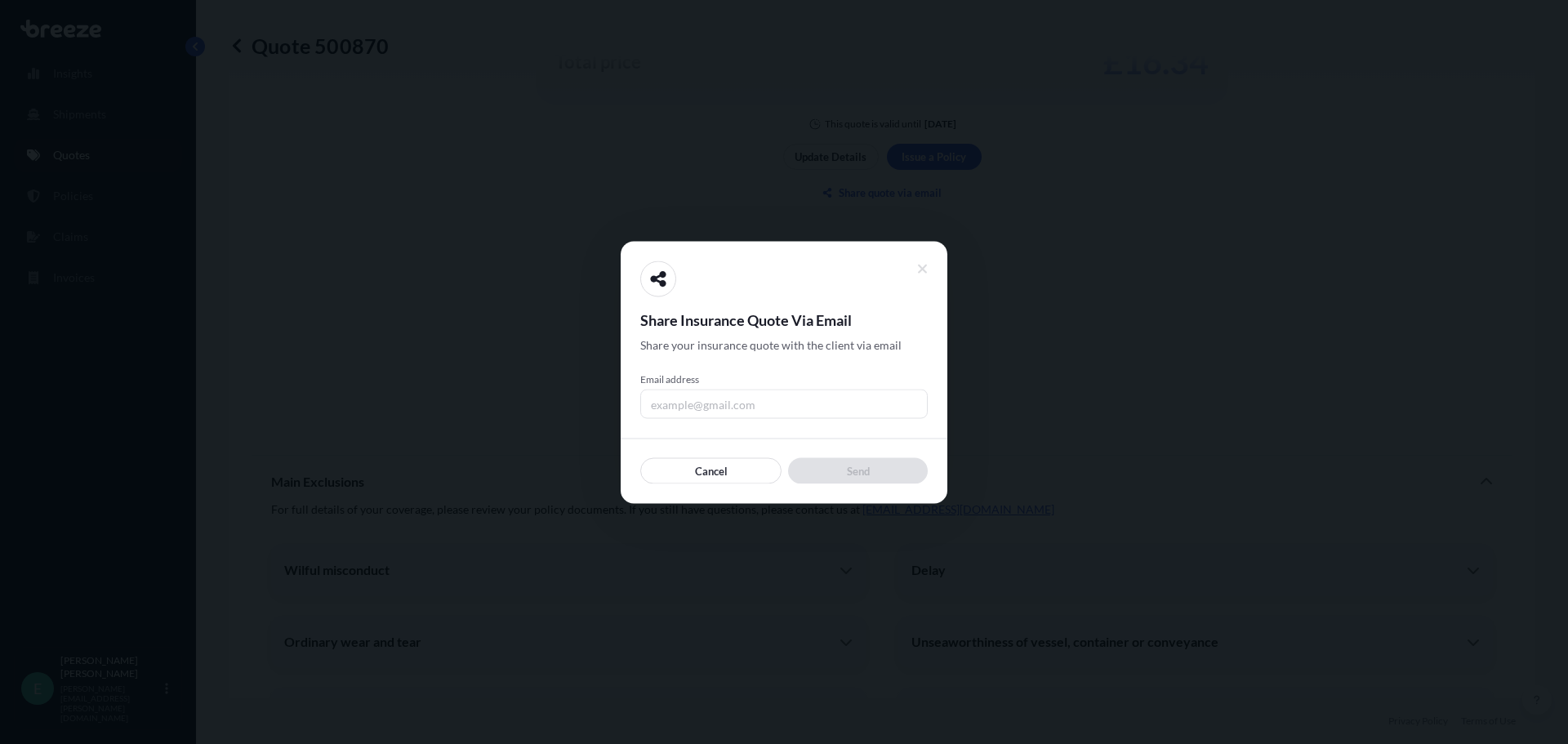
click at [744, 409] on input "Email address" at bounding box center [783, 403] width 287 height 29
type input "[PERSON_NAME][EMAIL_ADDRESS][PERSON_NAME][DOMAIN_NAME]"
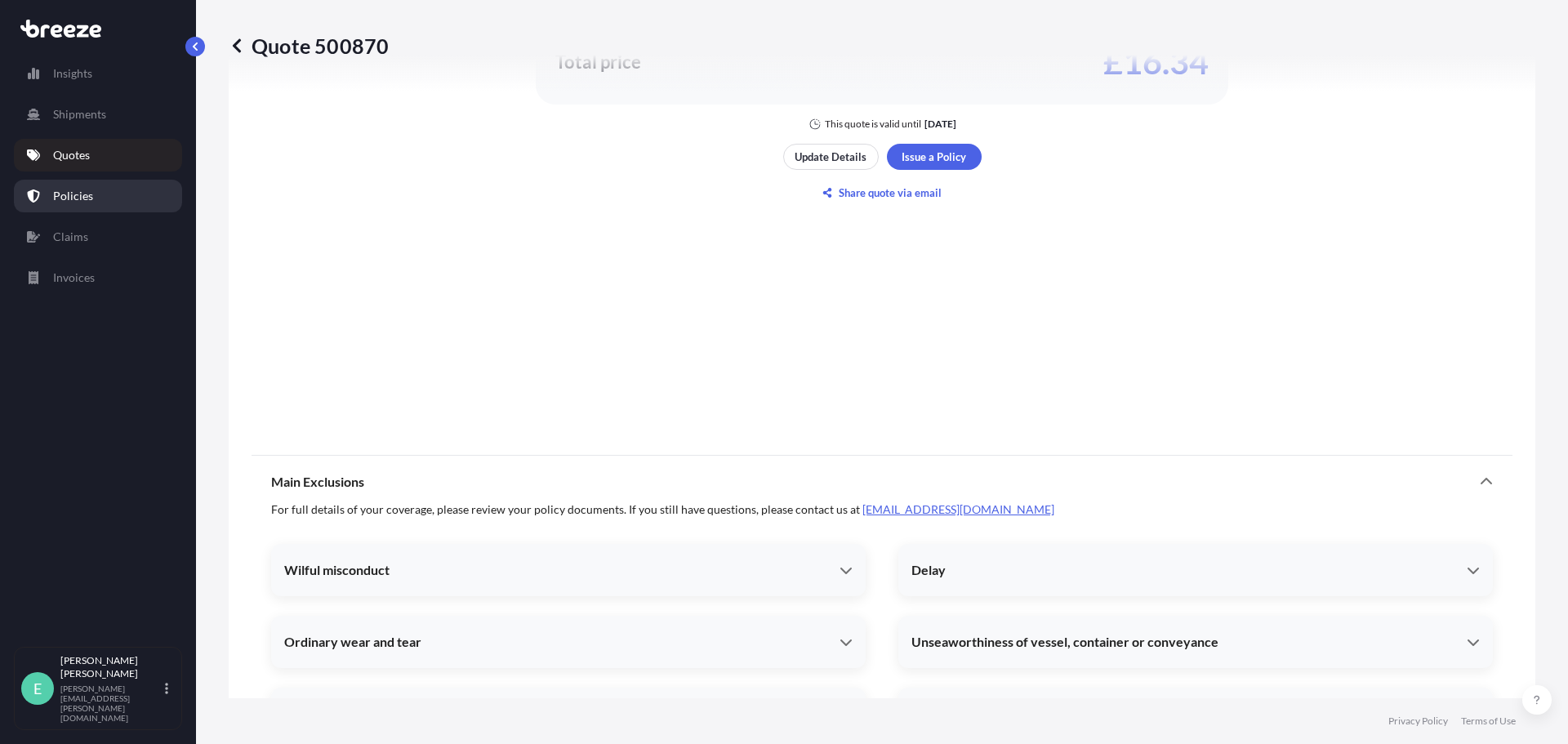
click at [69, 200] on p "Policies" at bounding box center [73, 196] width 40 height 16
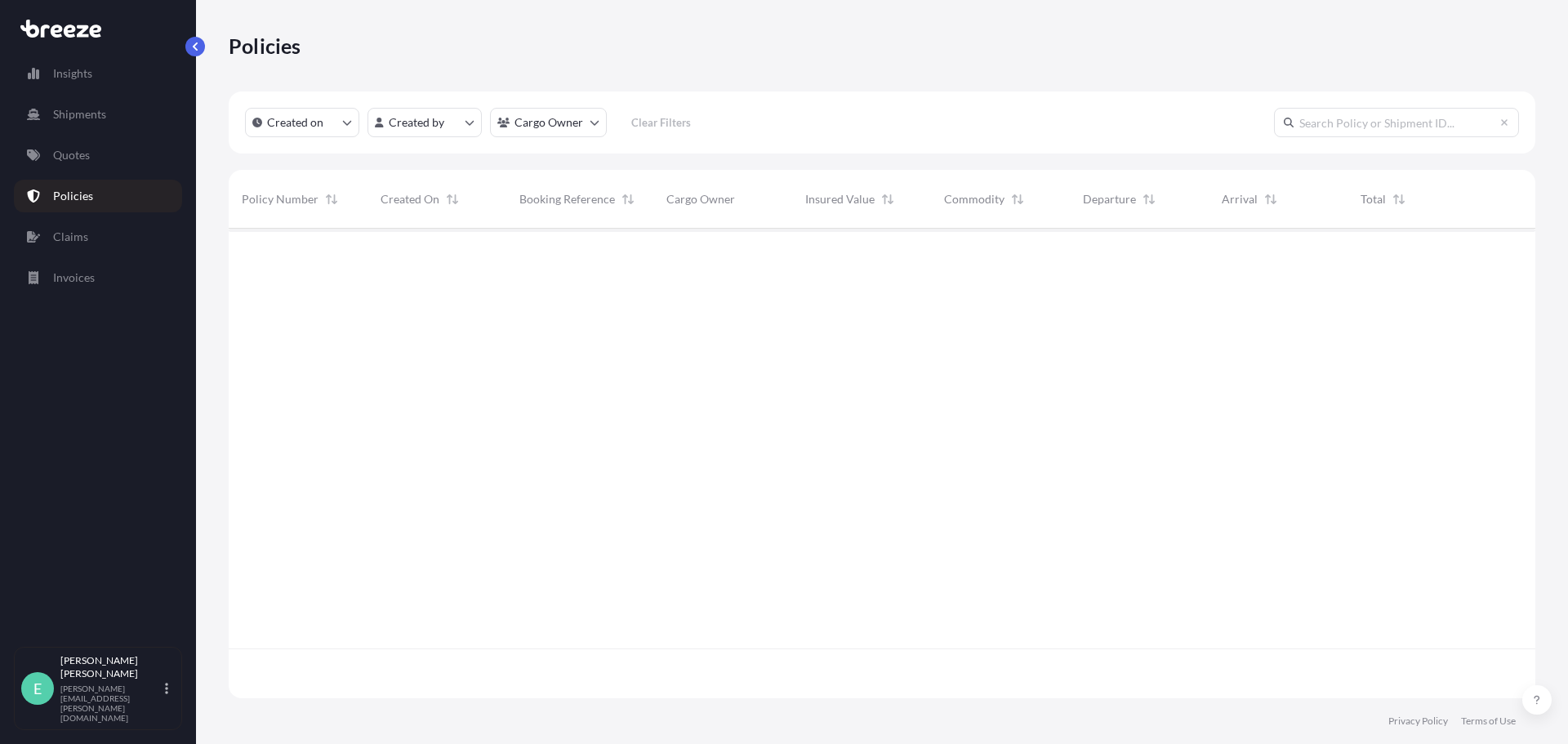
scroll to position [516, 1294]
click at [81, 157] on p "Quotes" at bounding box center [72, 155] width 37 height 16
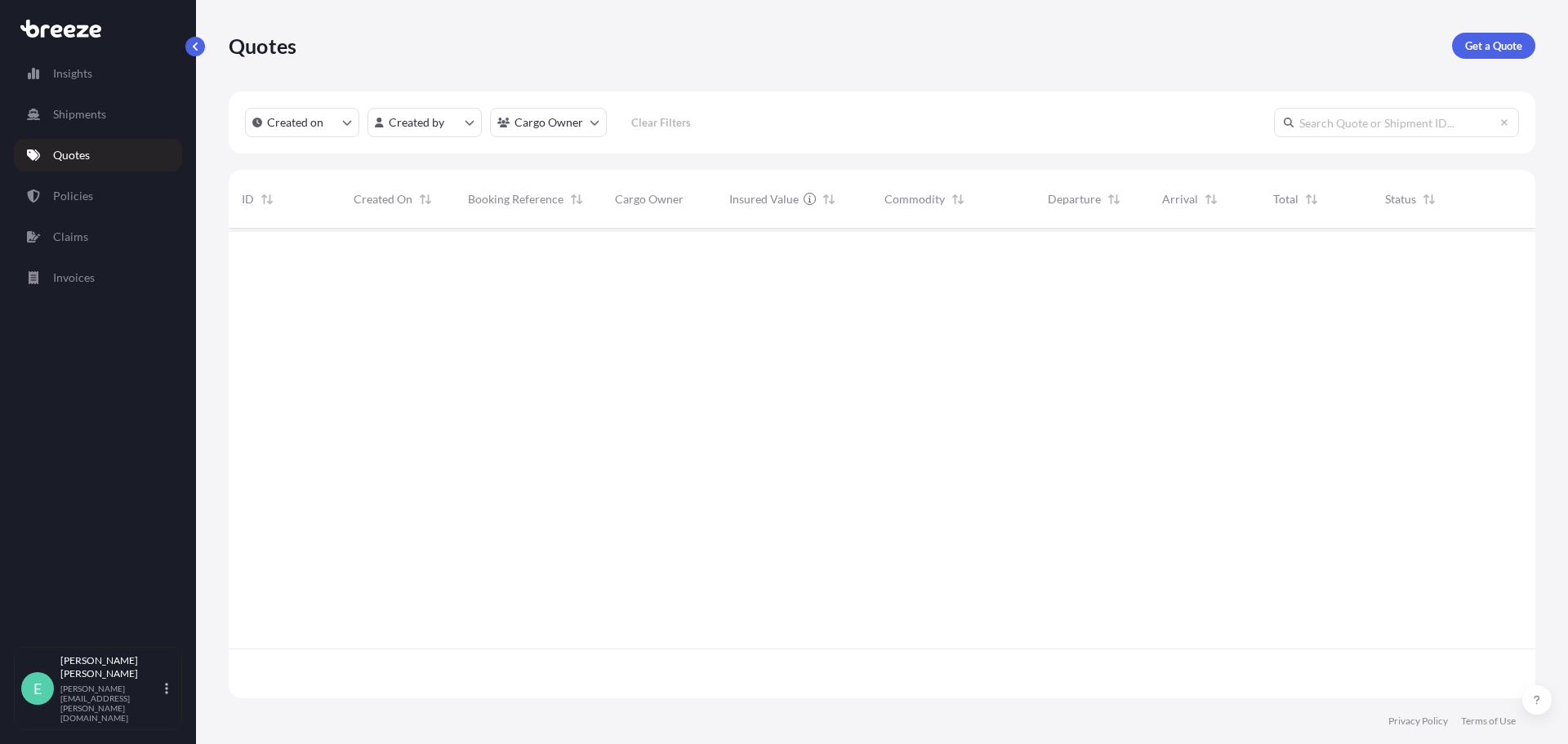
scroll to position [467, 1294]
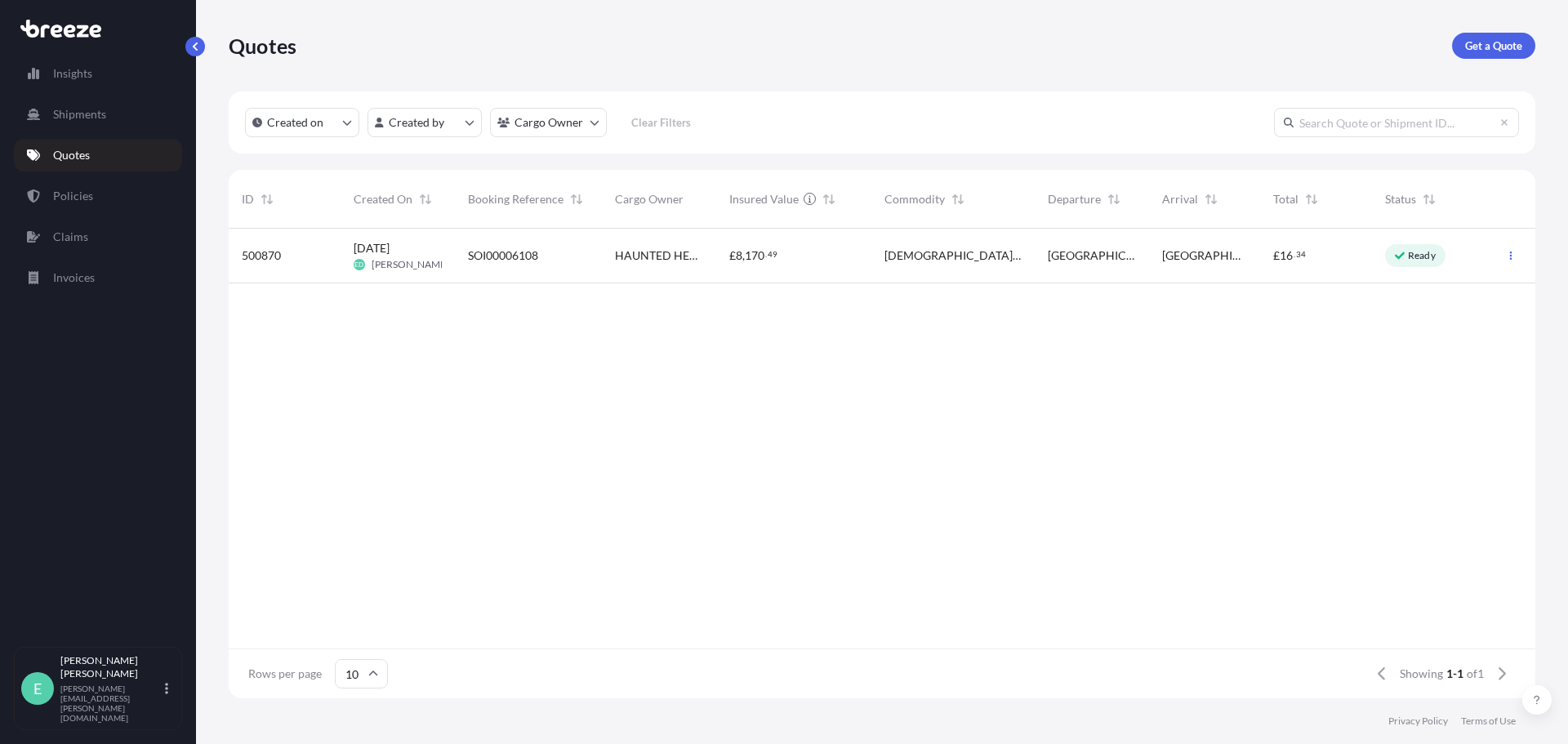
click at [507, 253] on span "SOI00006108" at bounding box center [502, 256] width 70 height 16
select select "Road"
select select "1"
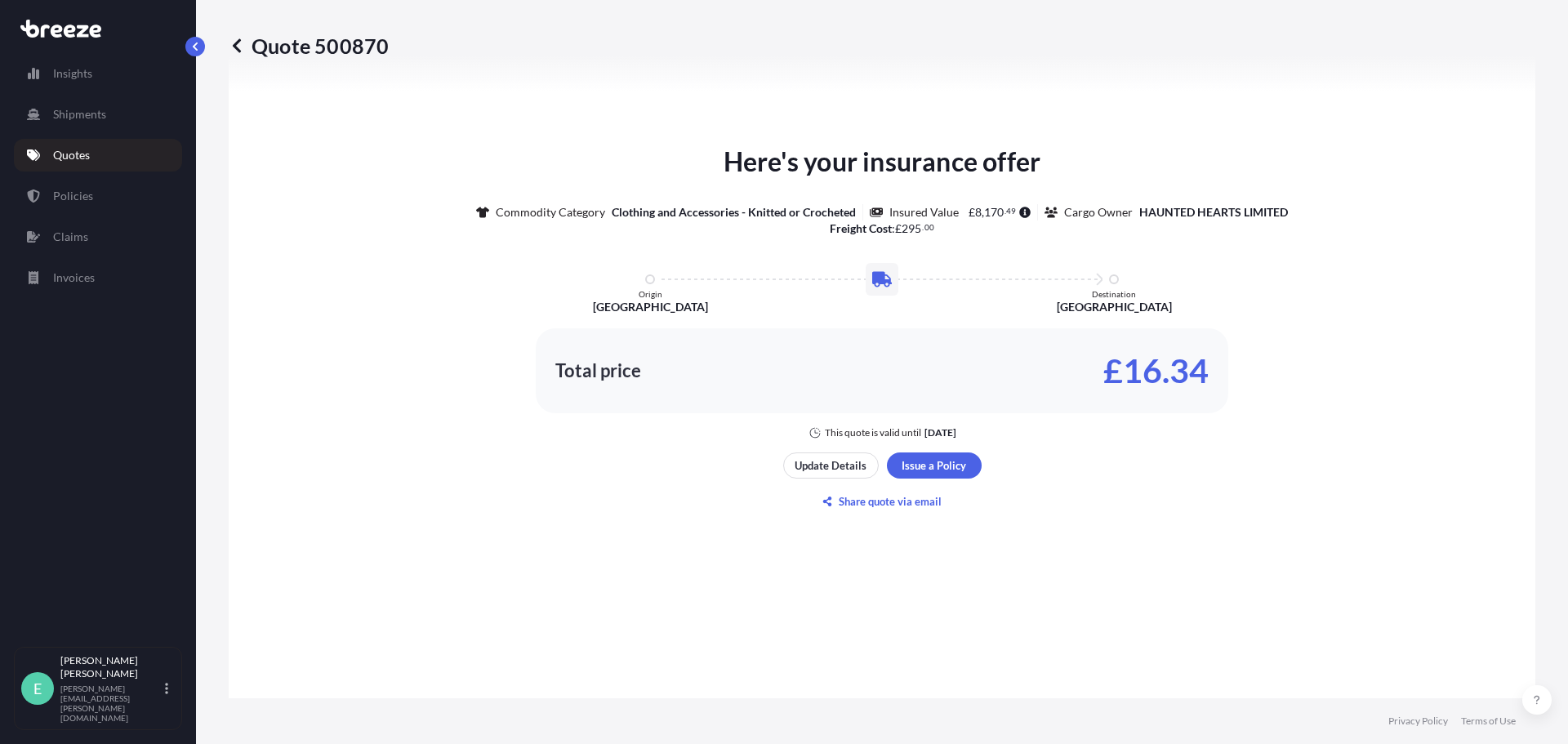
scroll to position [829, 0]
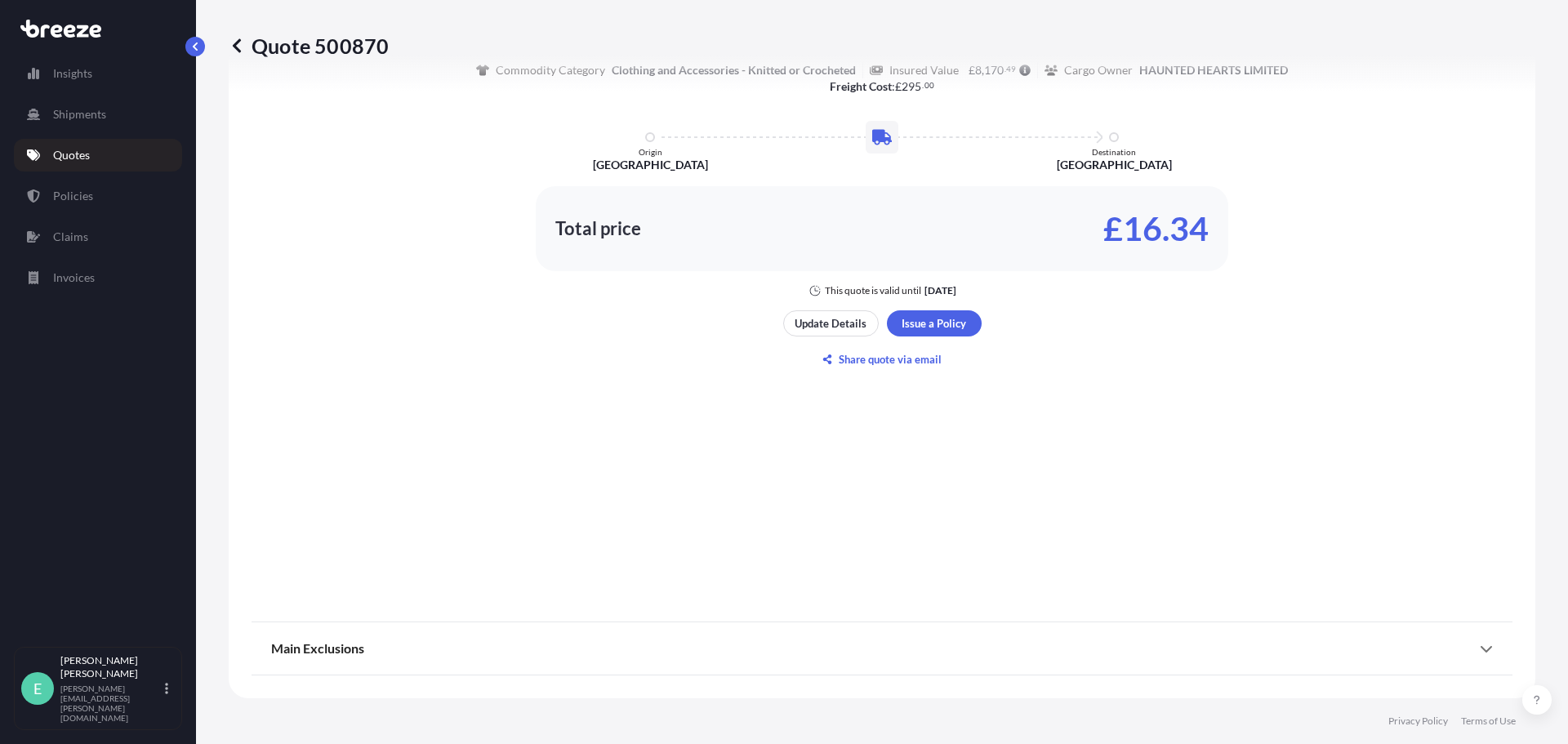
click at [1484, 648] on div "Main Exclusions For full details of your coverage, please review your policy do…" at bounding box center [882, 649] width 1261 height 53
click at [1480, 649] on icon at bounding box center [1486, 648] width 13 height 13
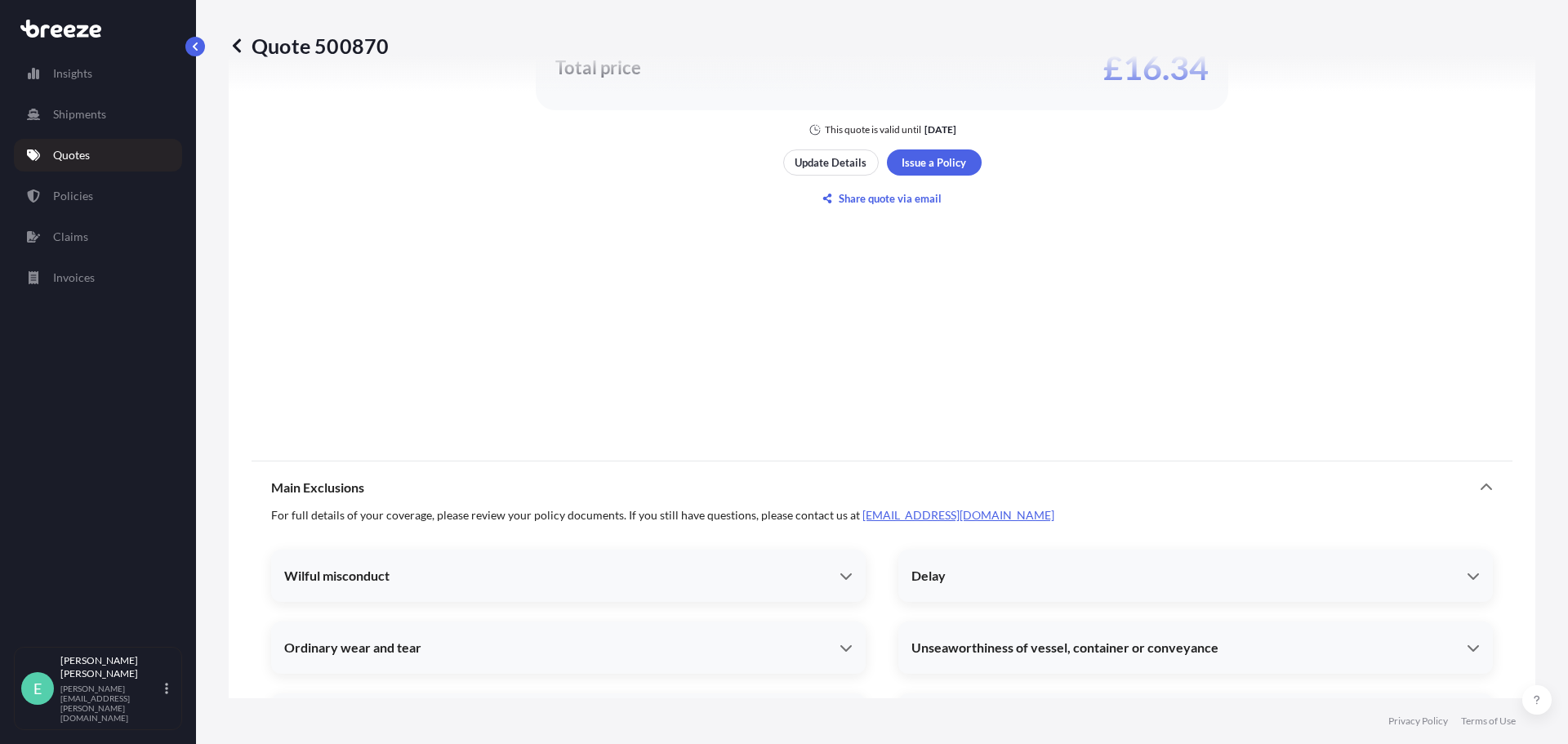
scroll to position [1159, 0]
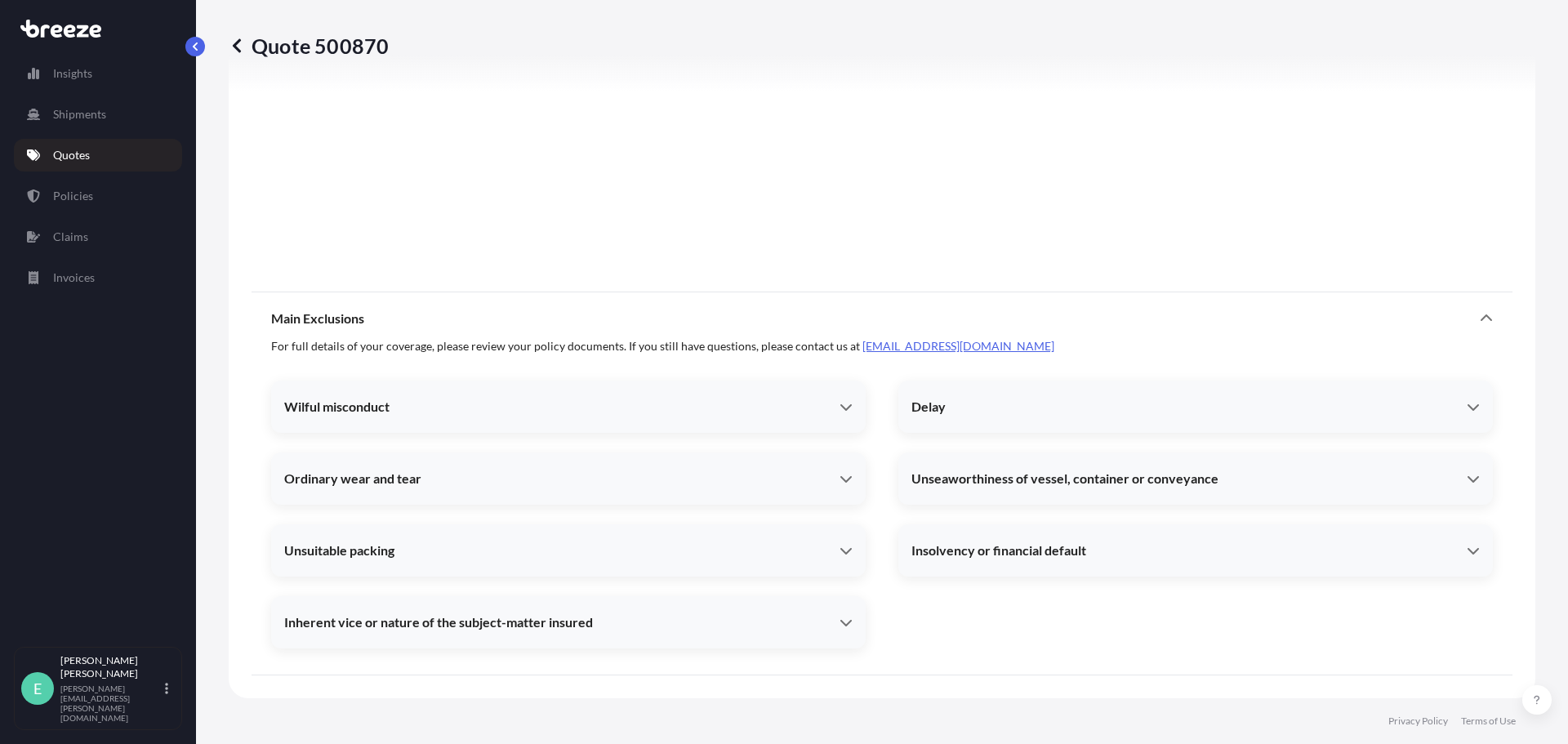
click at [847, 403] on div "Wilful misconduct" at bounding box center [568, 406] width 595 height 39
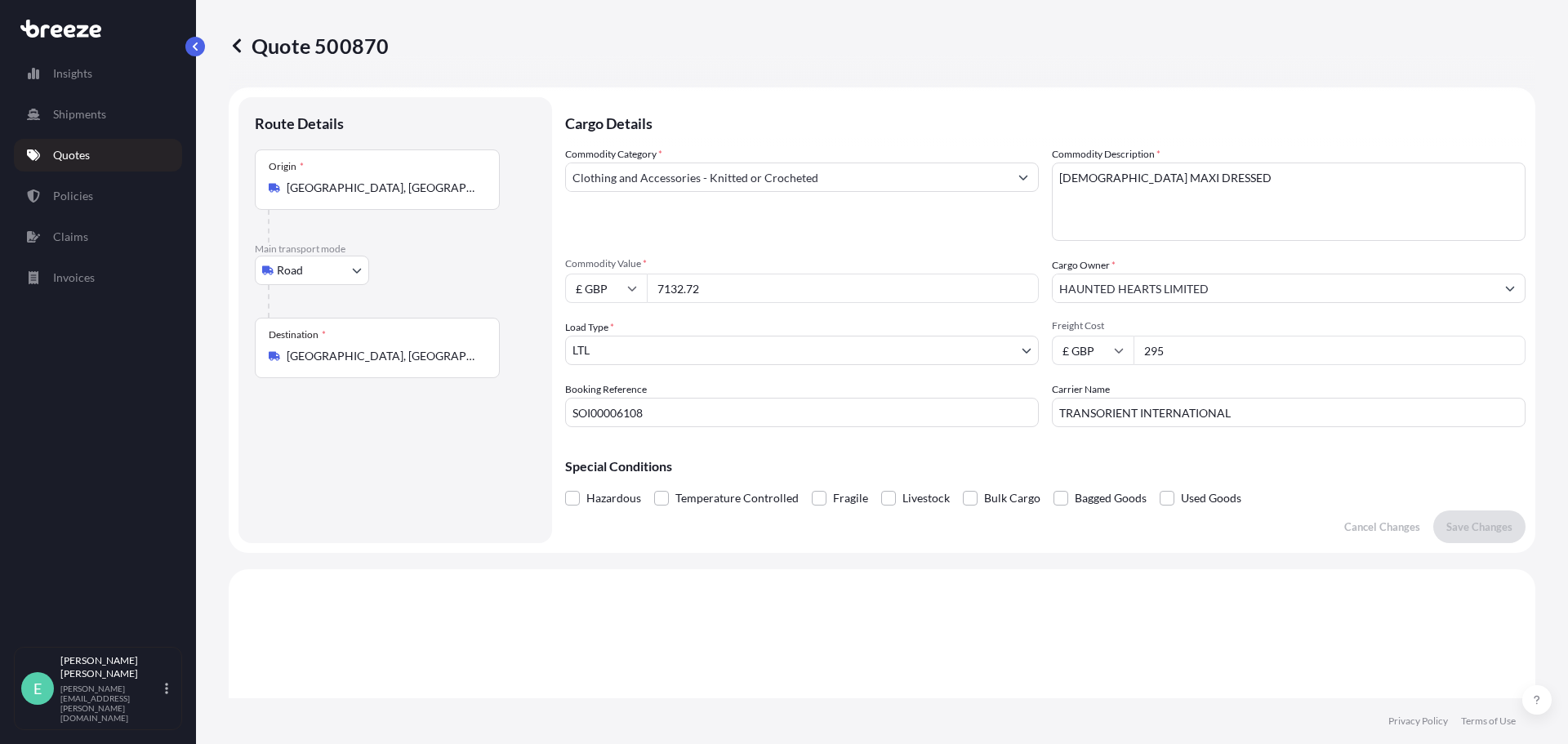
scroll to position [0, 0]
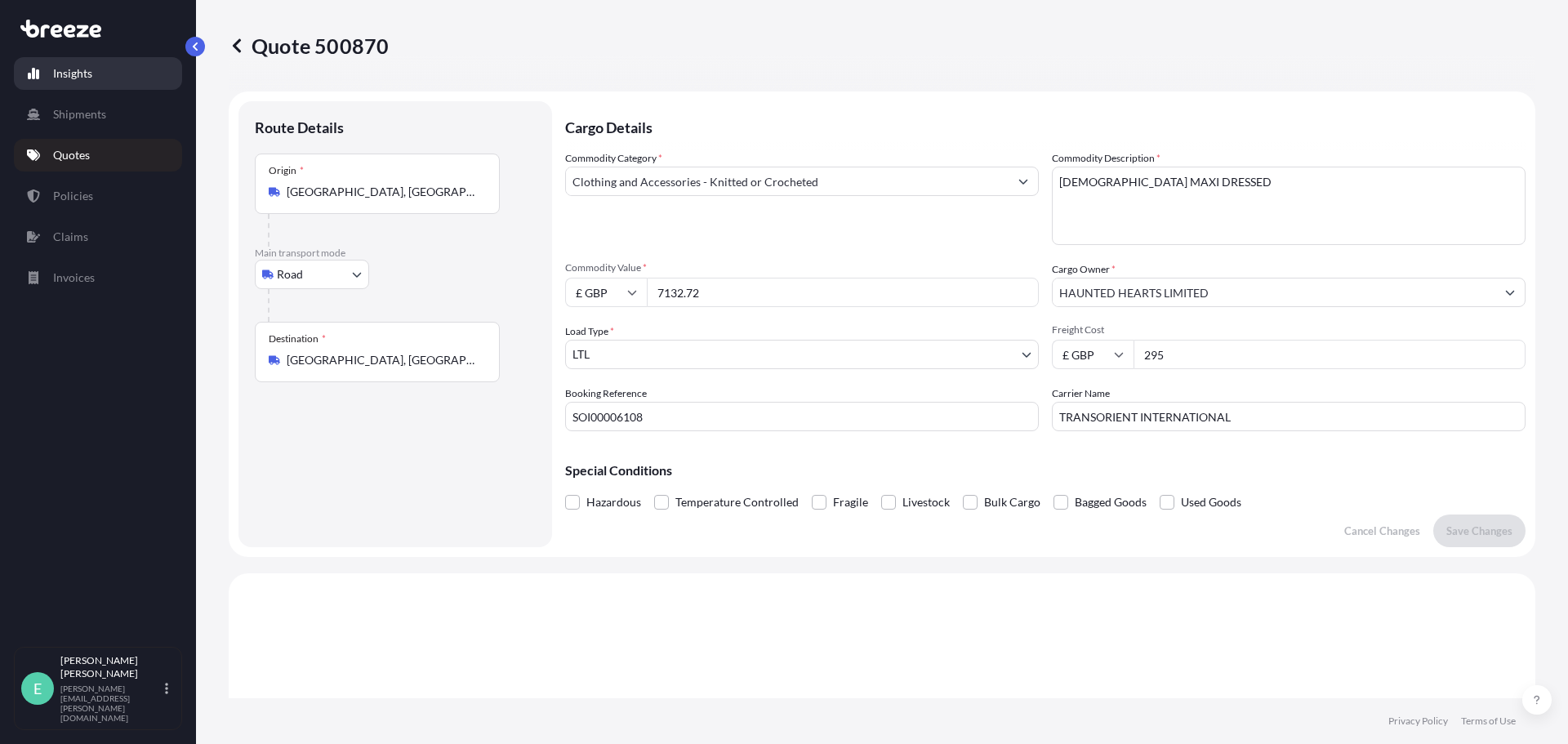
click at [79, 77] on p "Insights" at bounding box center [73, 73] width 39 height 16
select select "2025"
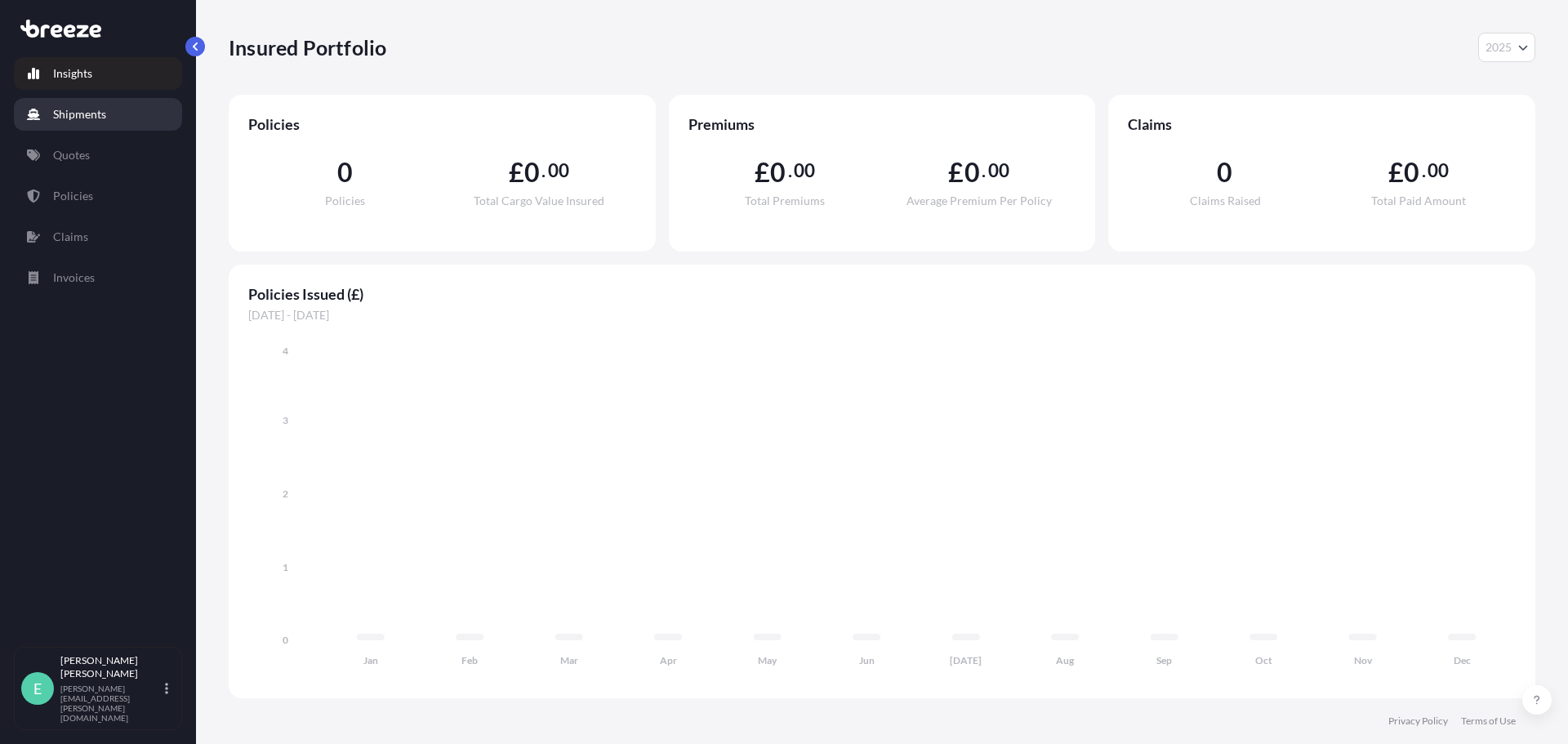
click at [74, 116] on p "Shipments" at bounding box center [80, 114] width 53 height 16
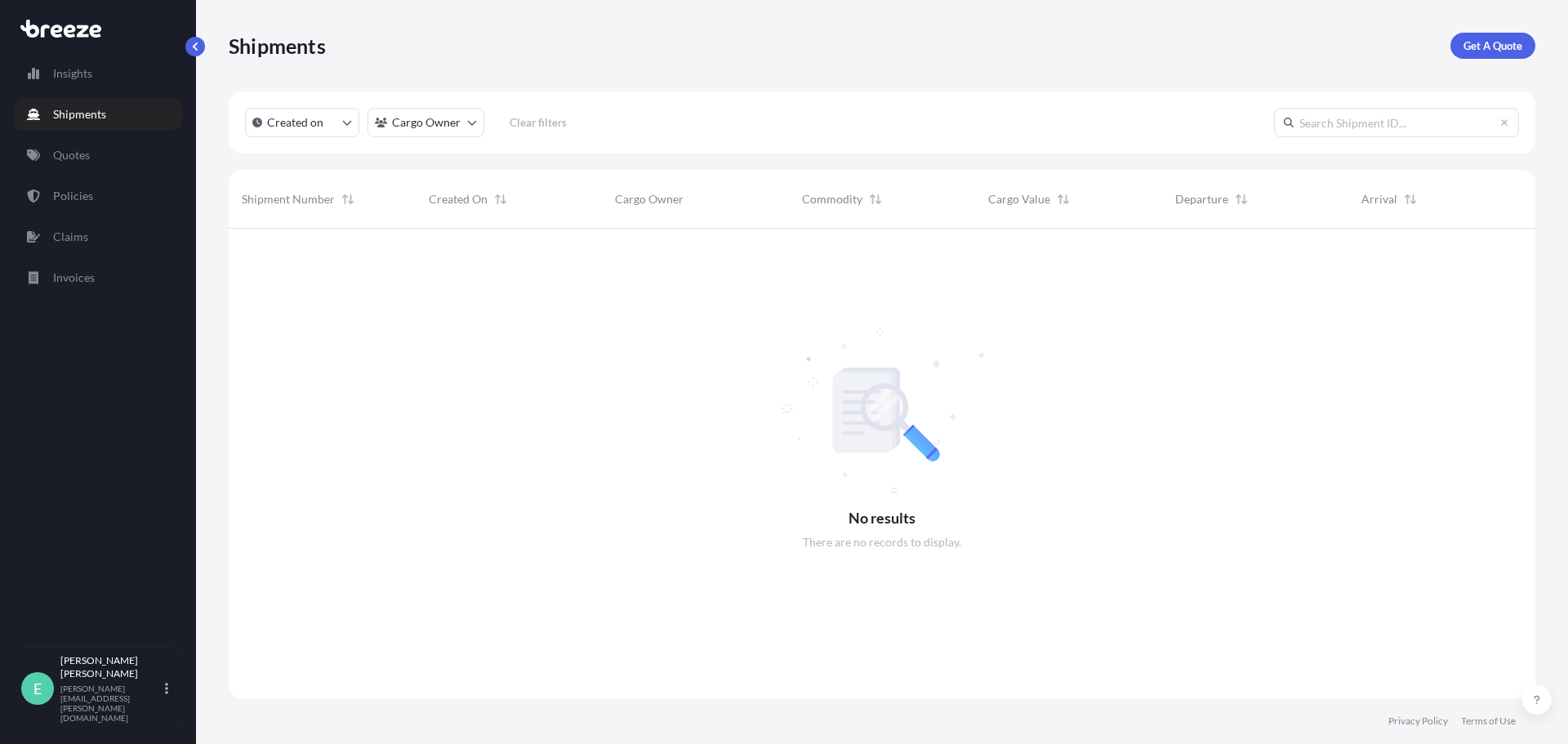
scroll to position [516, 1294]
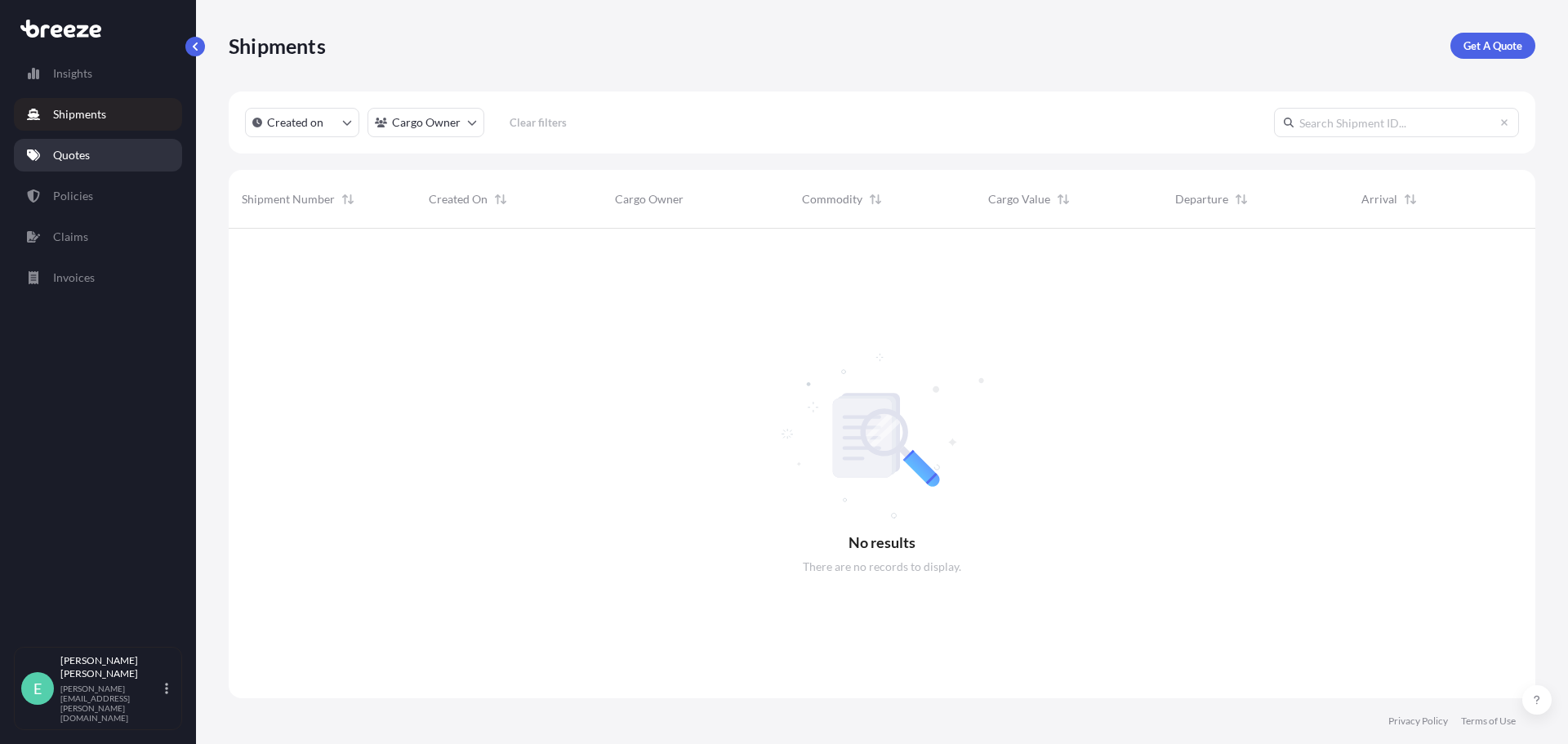
click at [71, 149] on p "Quotes" at bounding box center [72, 155] width 37 height 16
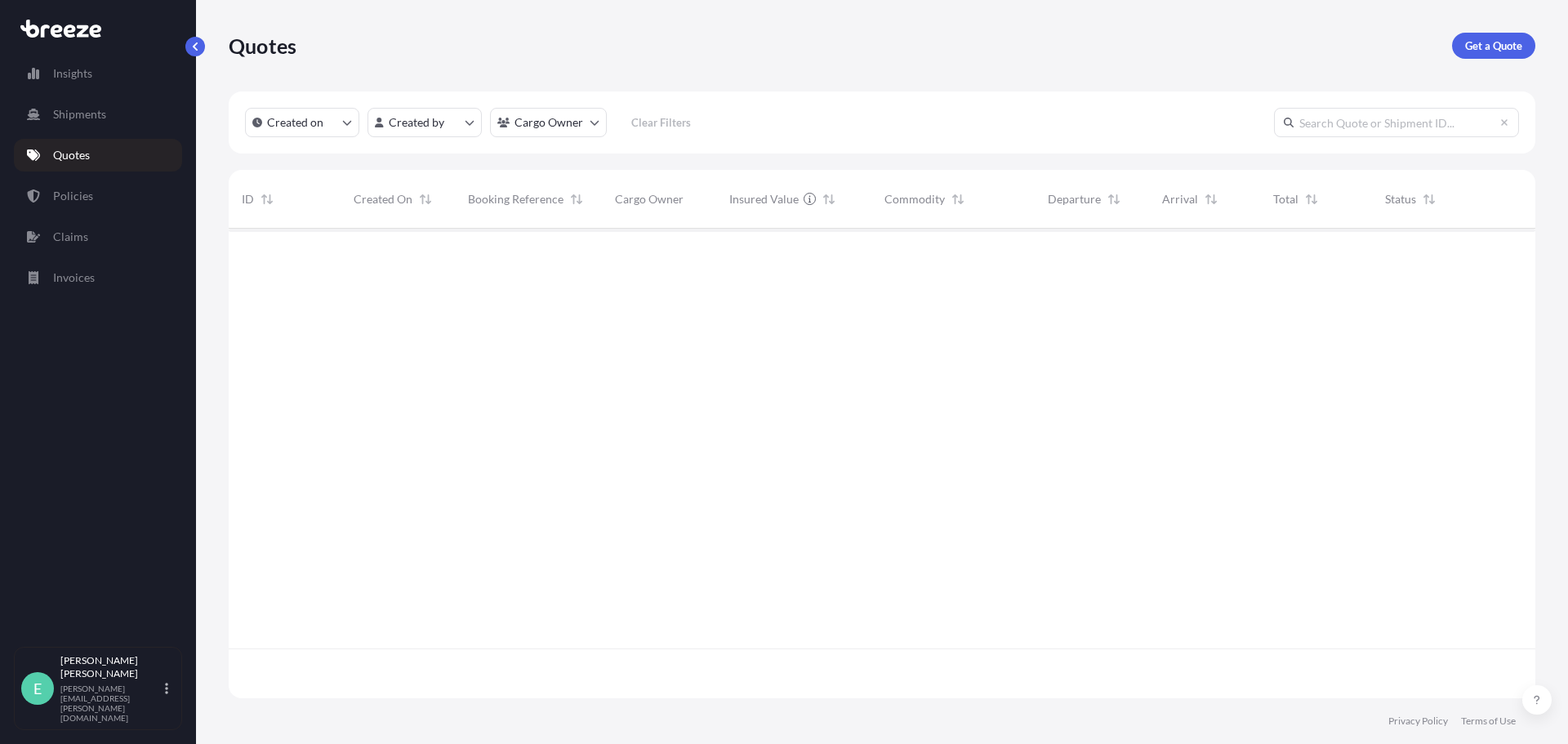
scroll to position [467, 1294]
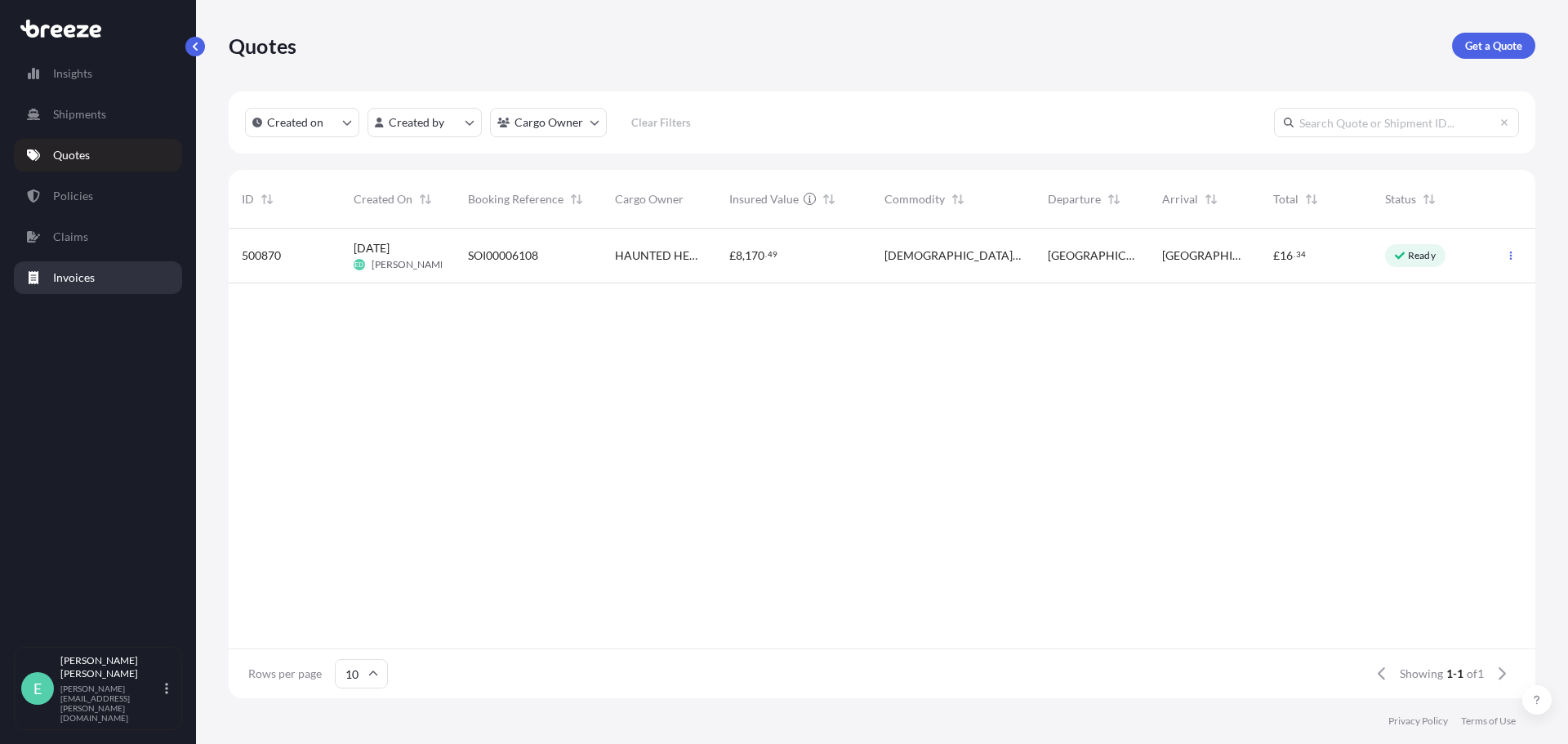
click at [52, 279] on link "Invoices" at bounding box center [98, 277] width 169 height 33
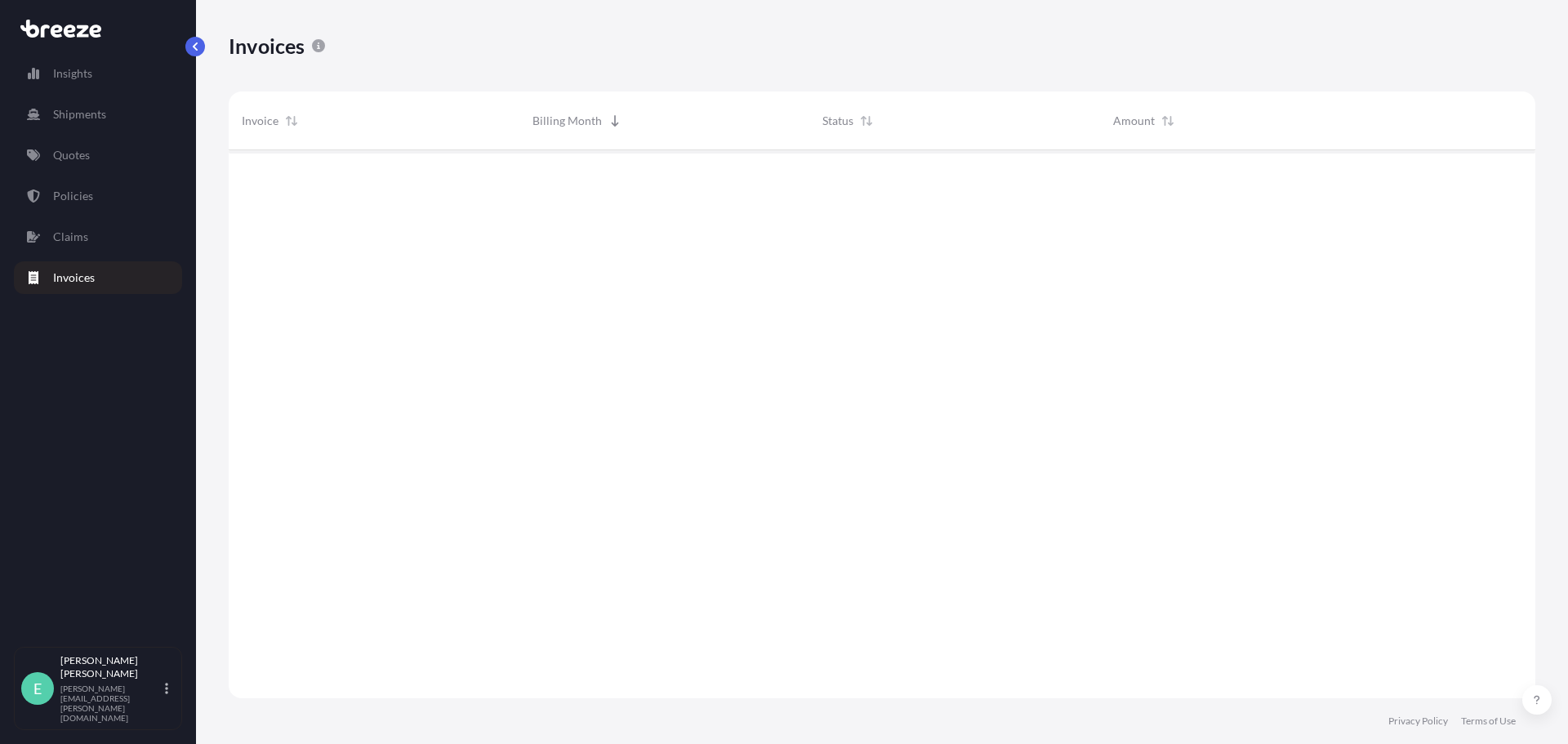
scroll to position [594, 1294]
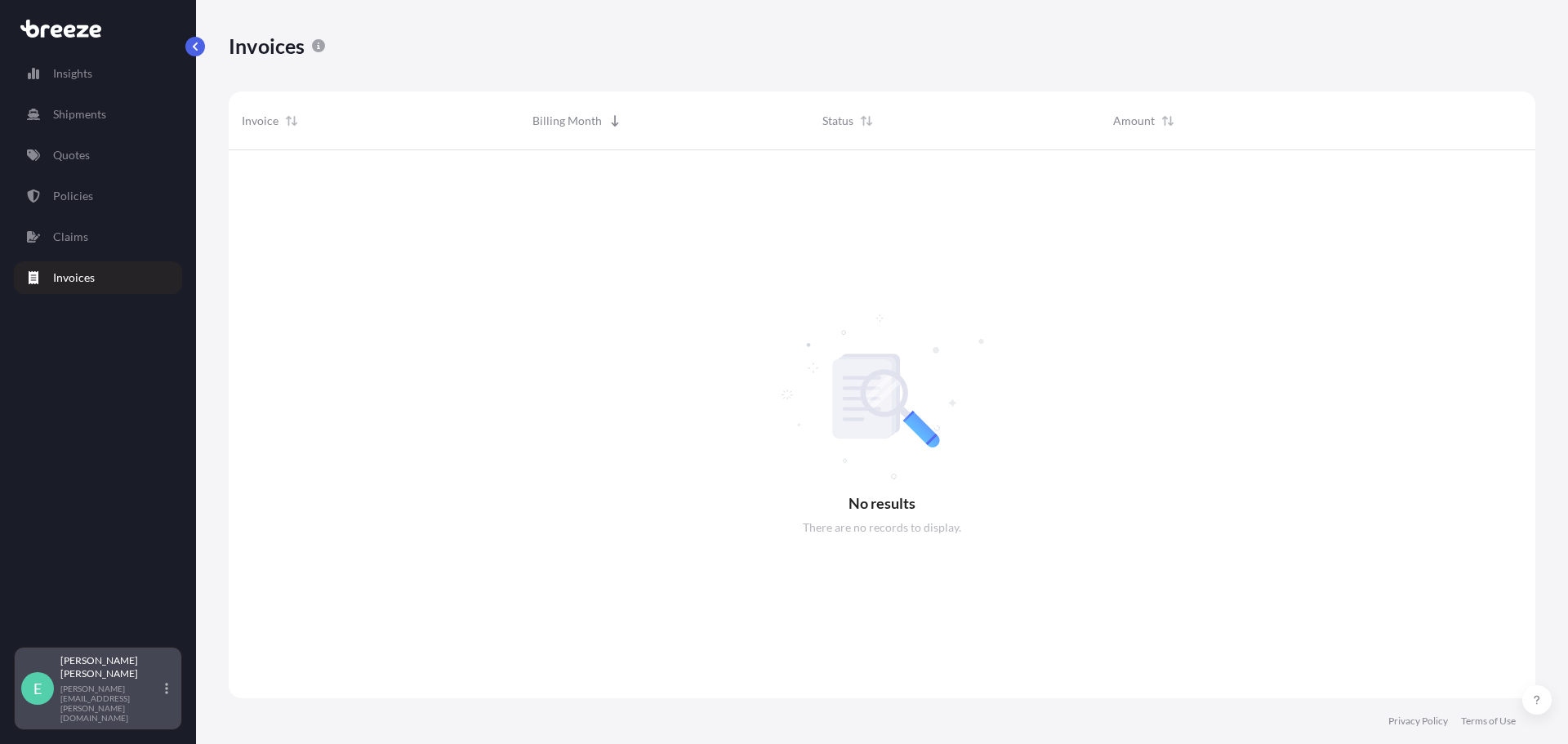
click at [171, 702] on div "[PERSON_NAME] [PERSON_NAME][EMAIL_ADDRESS][PERSON_NAME][DOMAIN_NAME]" at bounding box center [118, 689] width 114 height 69
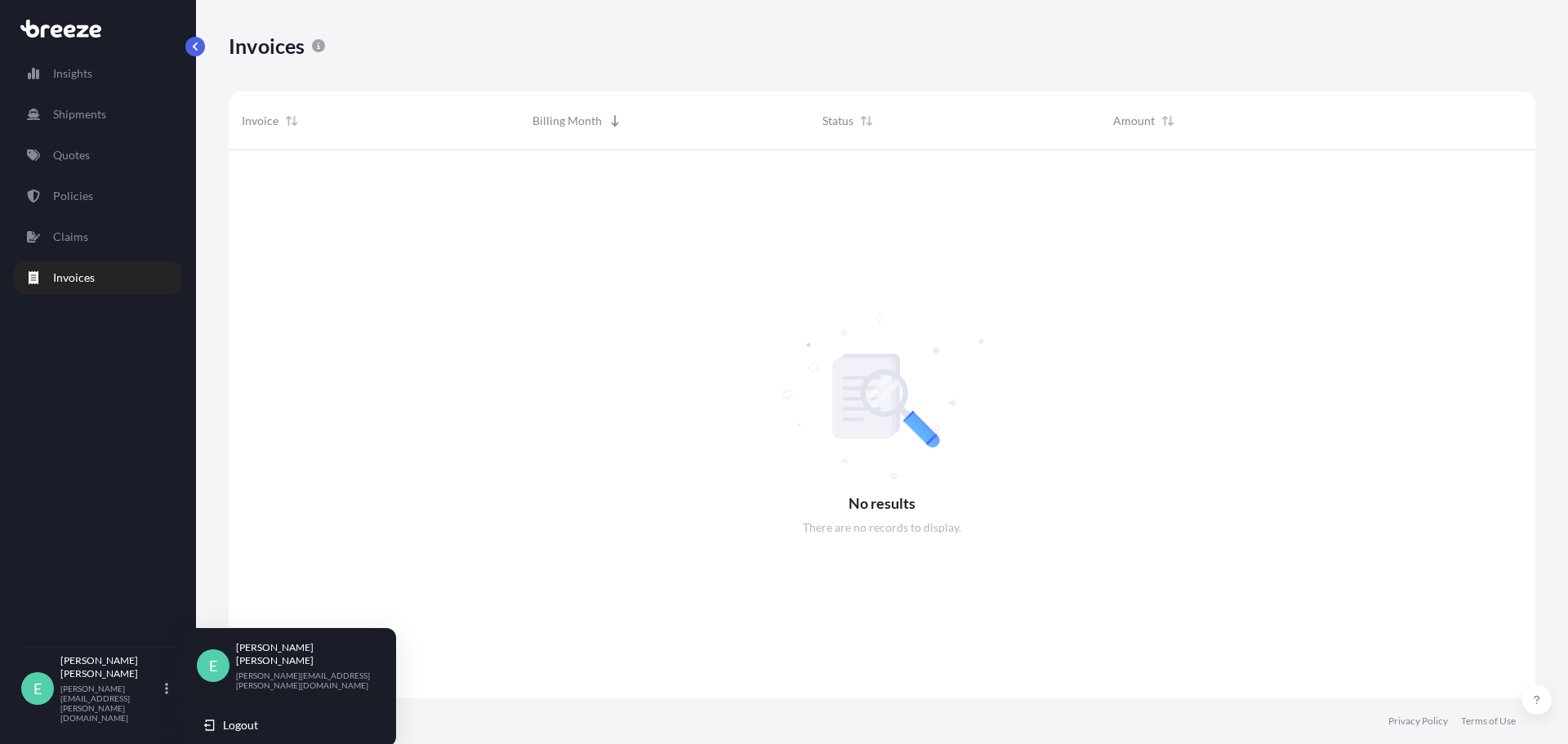
click at [435, 462] on div at bounding box center [882, 424] width 1307 height 548
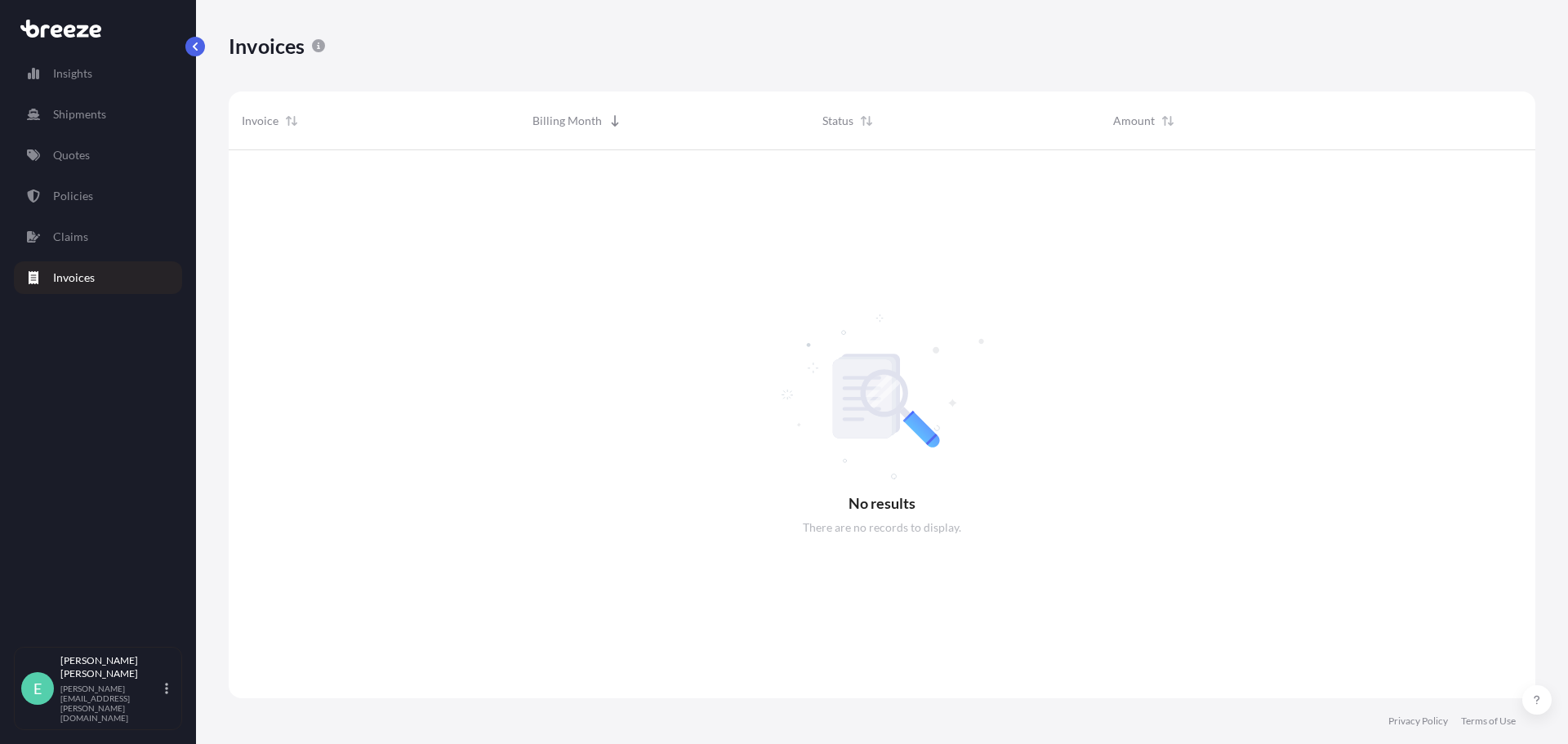
drag, startPoint x: 732, startPoint y: 651, endPoint x: 702, endPoint y: 615, distance: 46.9
click at [734, 651] on div at bounding box center [882, 424] width 1307 height 548
click at [79, 154] on p "Quotes" at bounding box center [72, 155] width 37 height 16
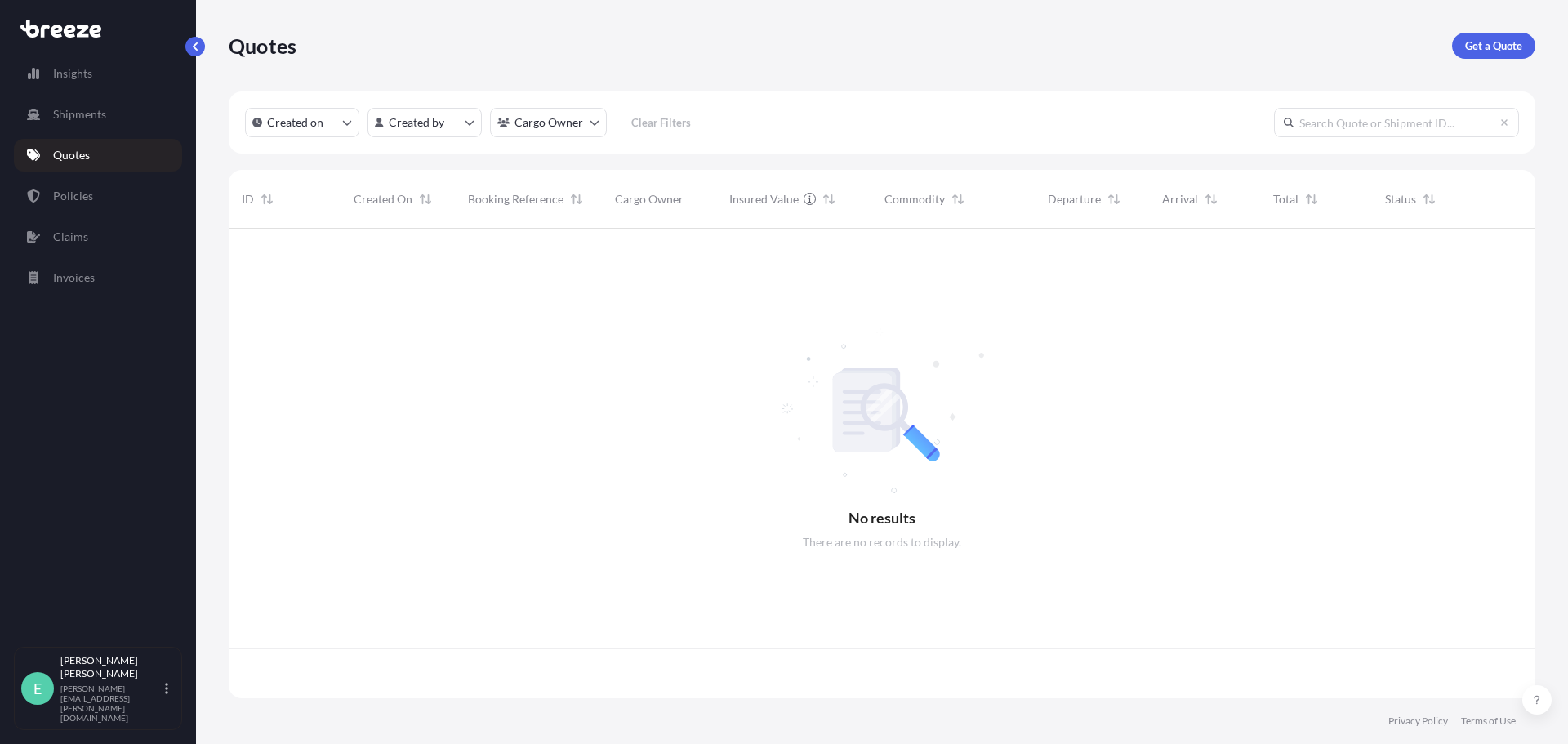
scroll to position [467, 1294]
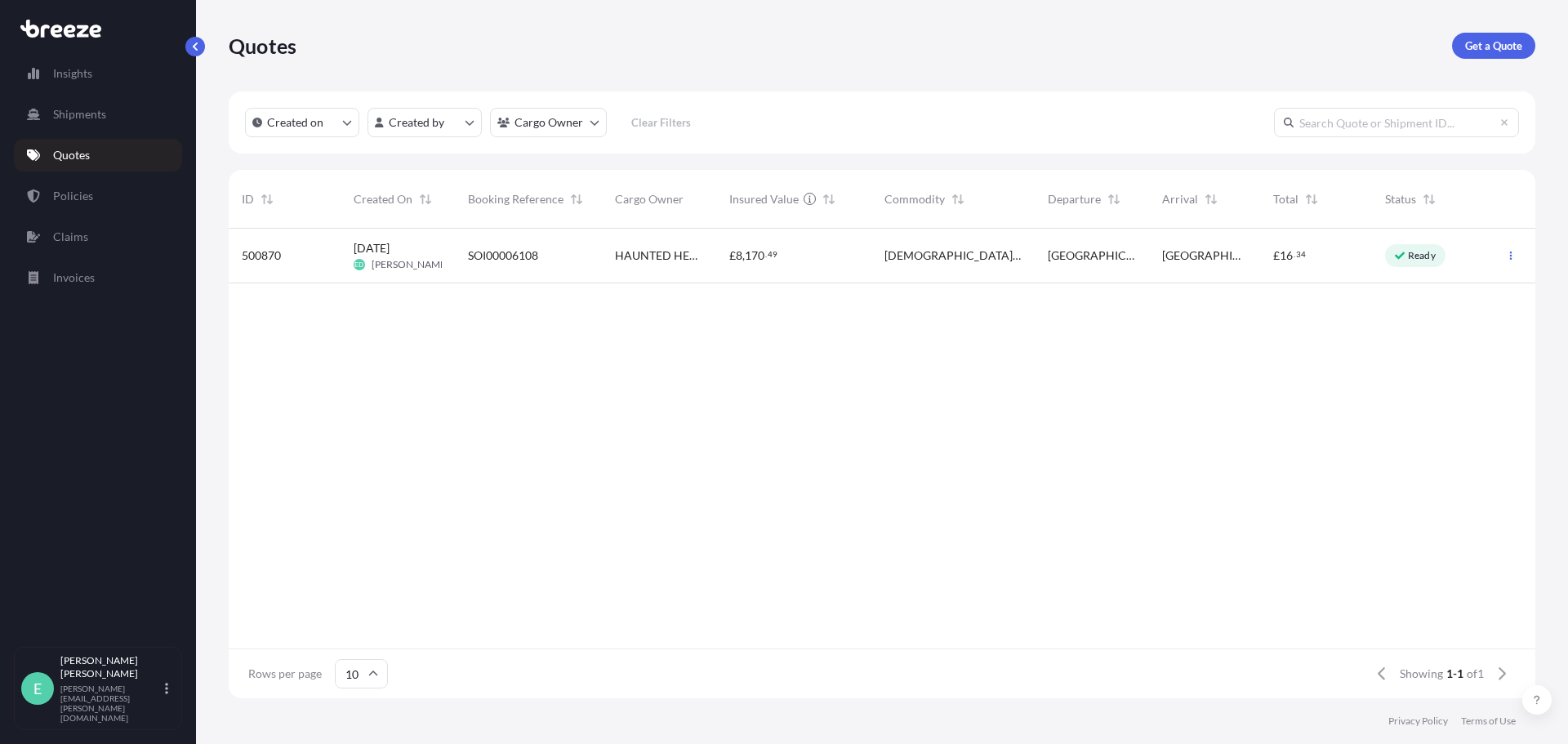
drag, startPoint x: 460, startPoint y: 260, endPoint x: 476, endPoint y: 260, distance: 16.0
click at [466, 260] on div "SOI00006108" at bounding box center [528, 256] width 147 height 54
select select "Road"
select select "1"
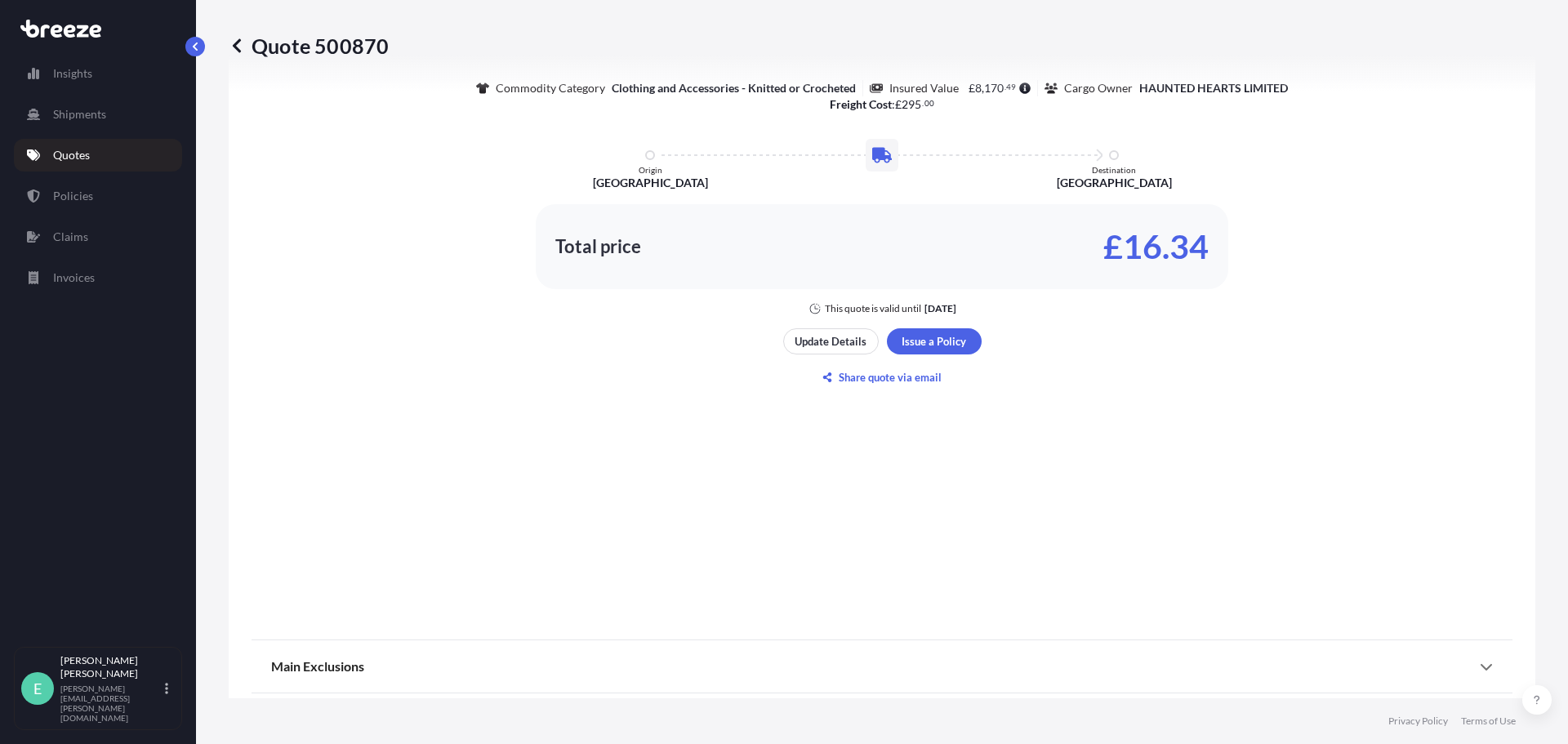
scroll to position [829, 0]
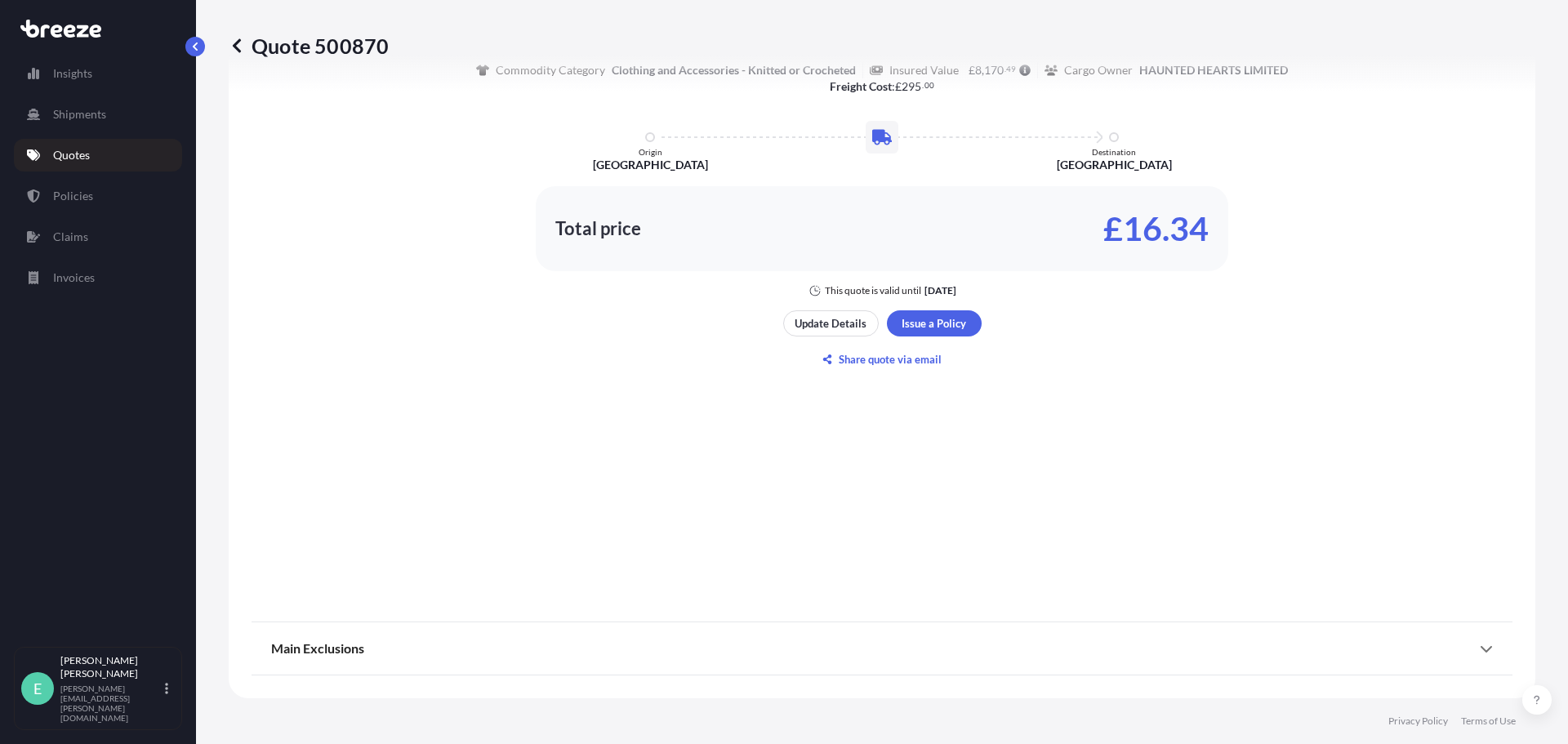
click at [375, 633] on div "Main Exclusions" at bounding box center [882, 648] width 1222 height 39
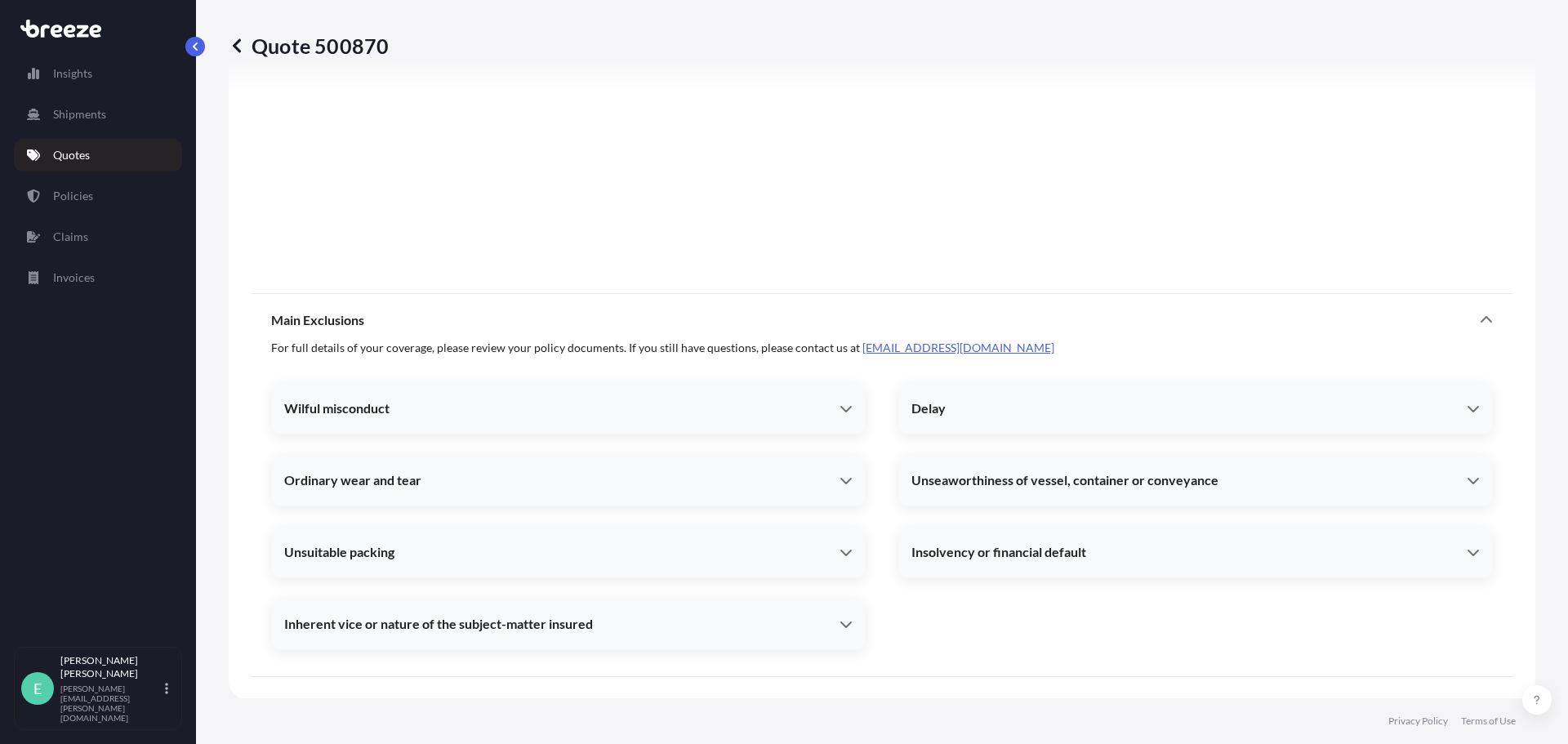
scroll to position [1159, 0]
click at [696, 398] on div "Wilful misconduct" at bounding box center [568, 406] width 595 height 39
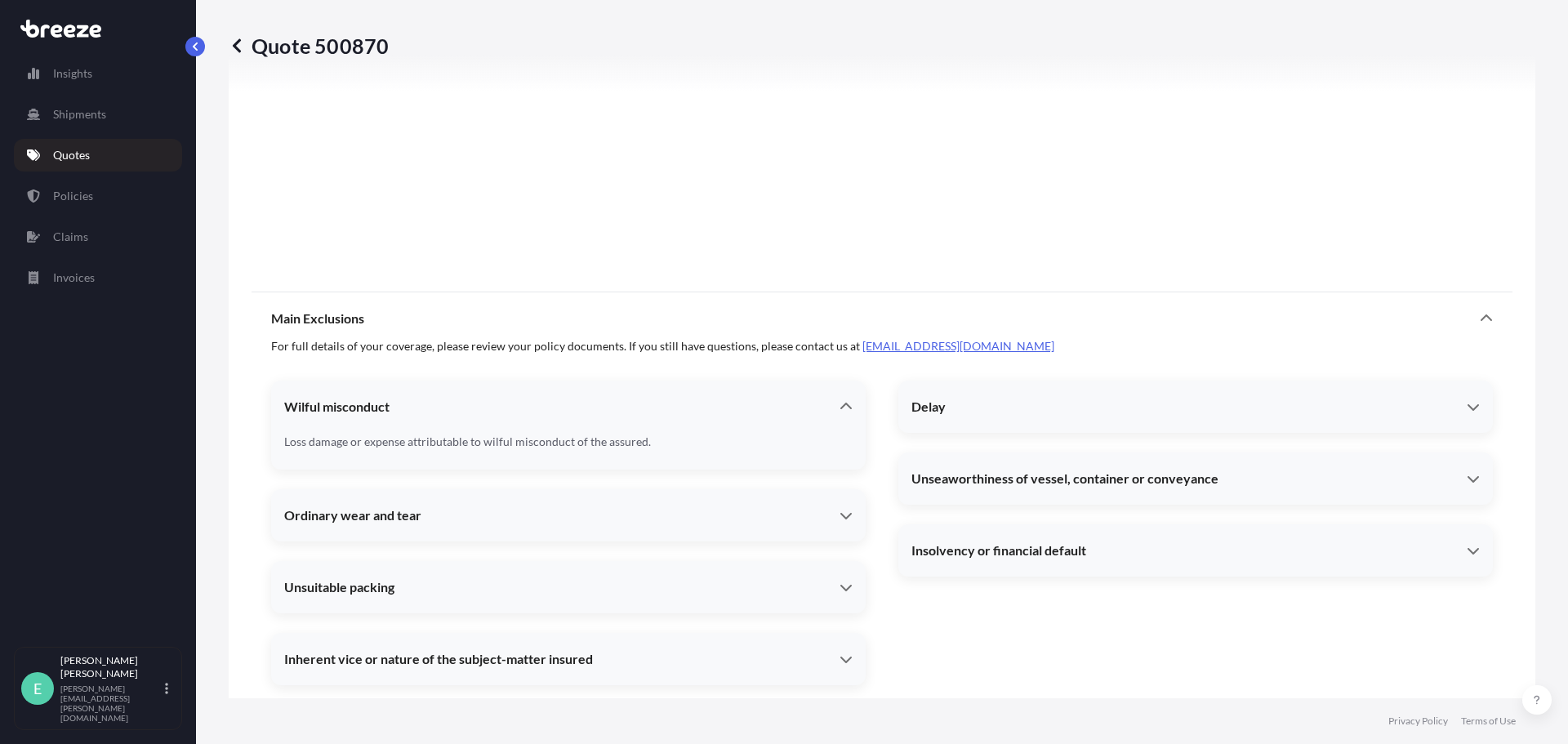
click at [671, 507] on div "Ordinary wear and tear" at bounding box center [568, 515] width 595 height 39
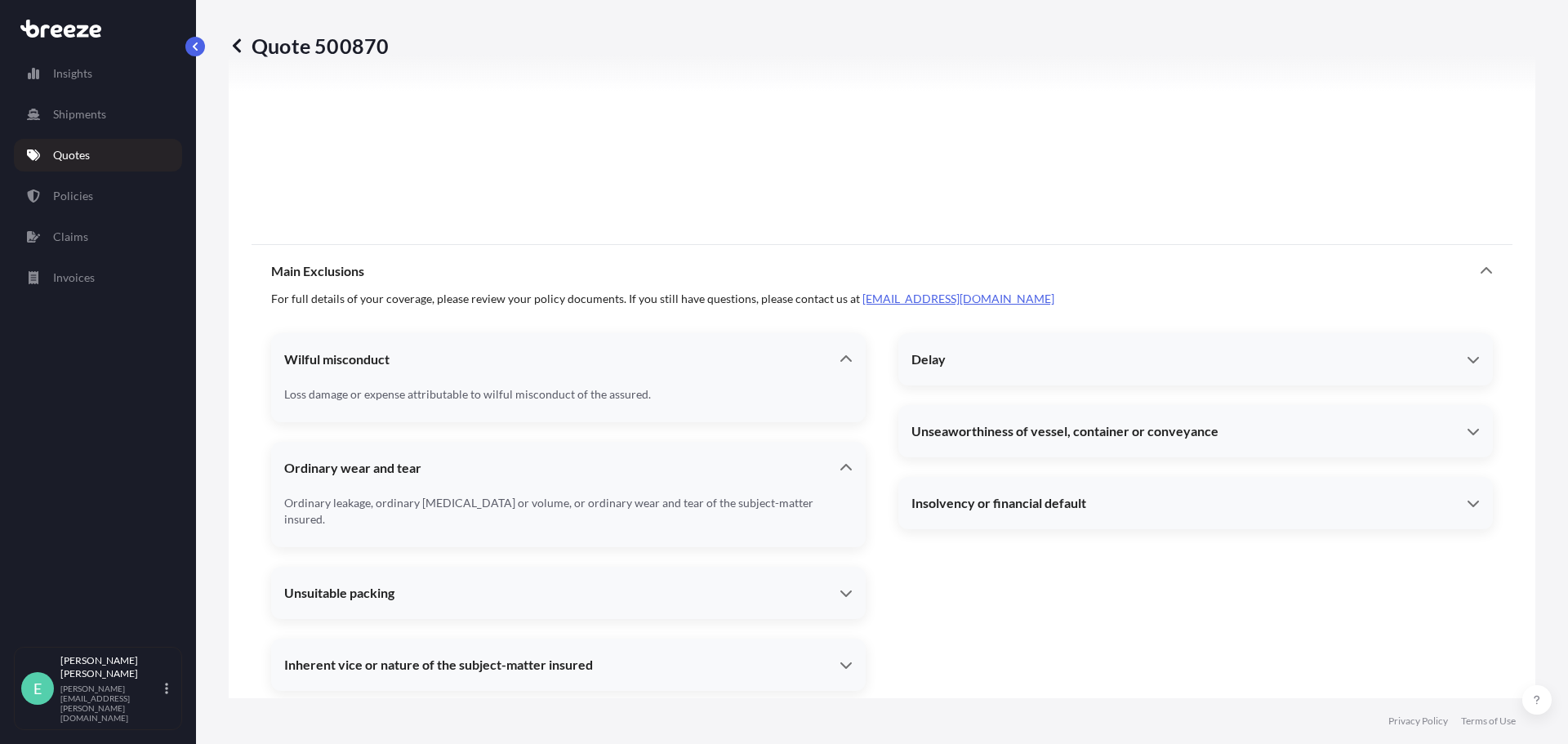
scroll to position [1232, 0]
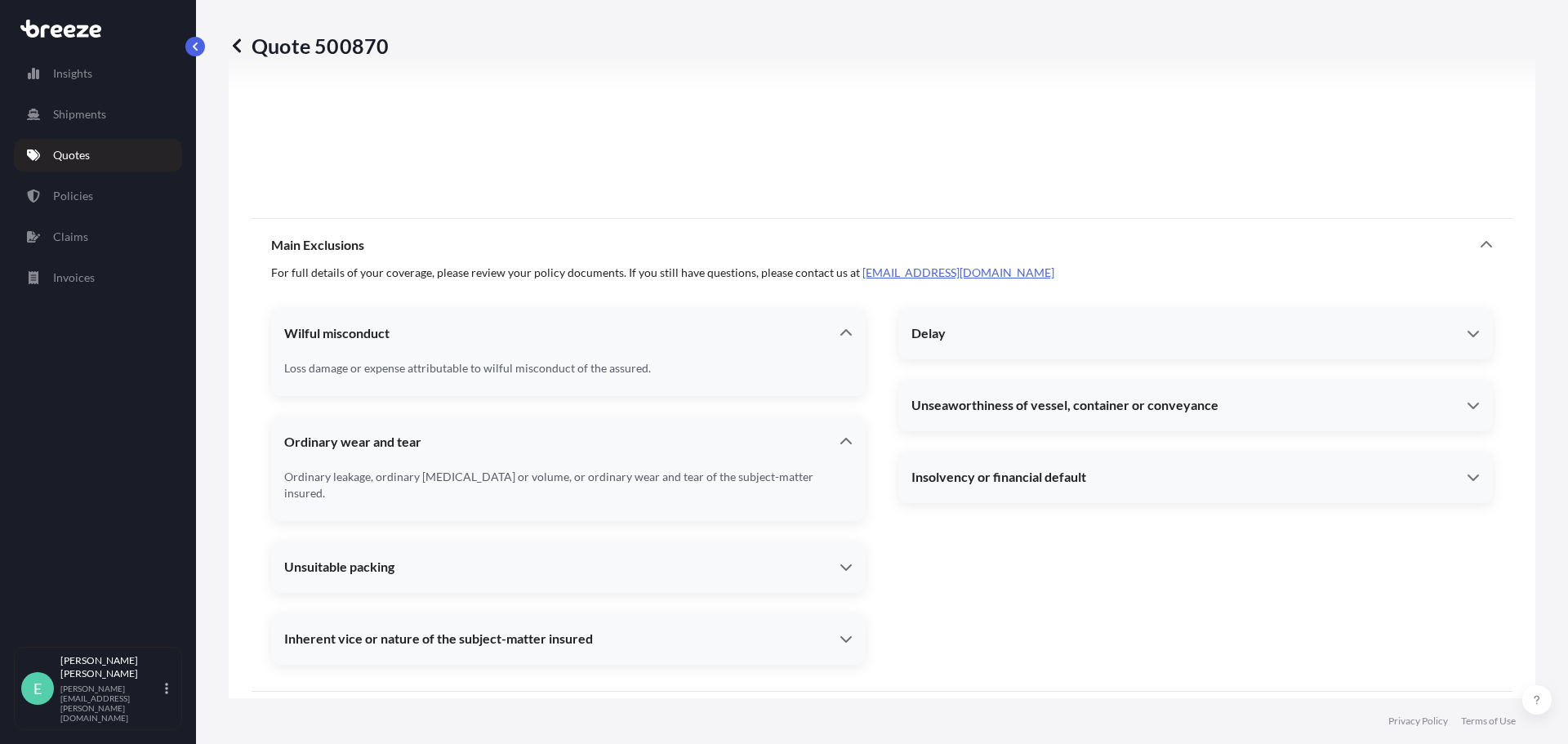
click at [716, 547] on div "Unsuitable packing" at bounding box center [568, 566] width 595 height 39
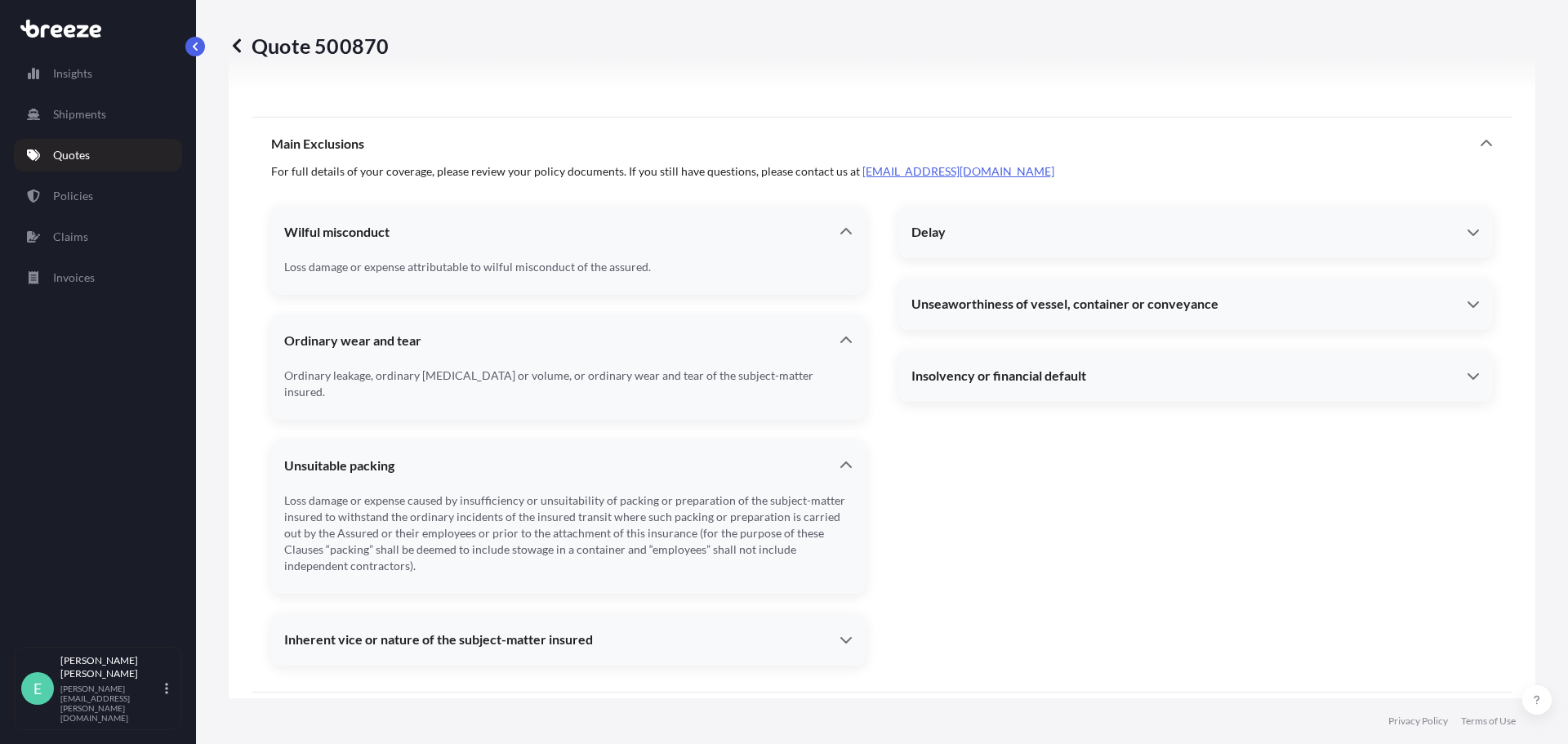
scroll to position [1334, 0]
click at [731, 619] on div "Inherent vice or nature of the subject-matter insured" at bounding box center [568, 638] width 595 height 39
click at [1331, 234] on div "Delay" at bounding box center [1189, 231] width 556 height 16
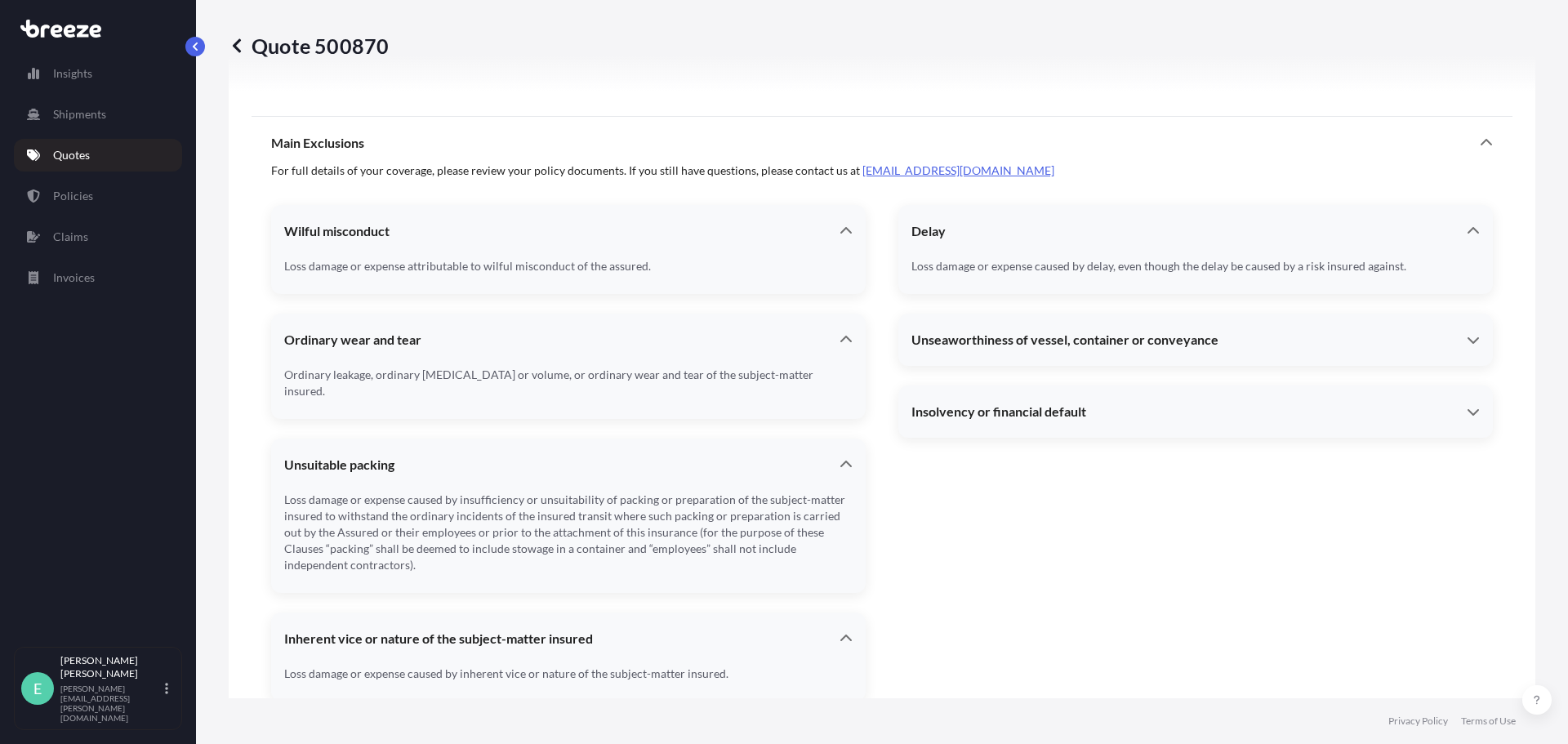
click at [1303, 337] on div "Unseaworthiness of vessel, container or conveyance" at bounding box center [1189, 340] width 556 height 16
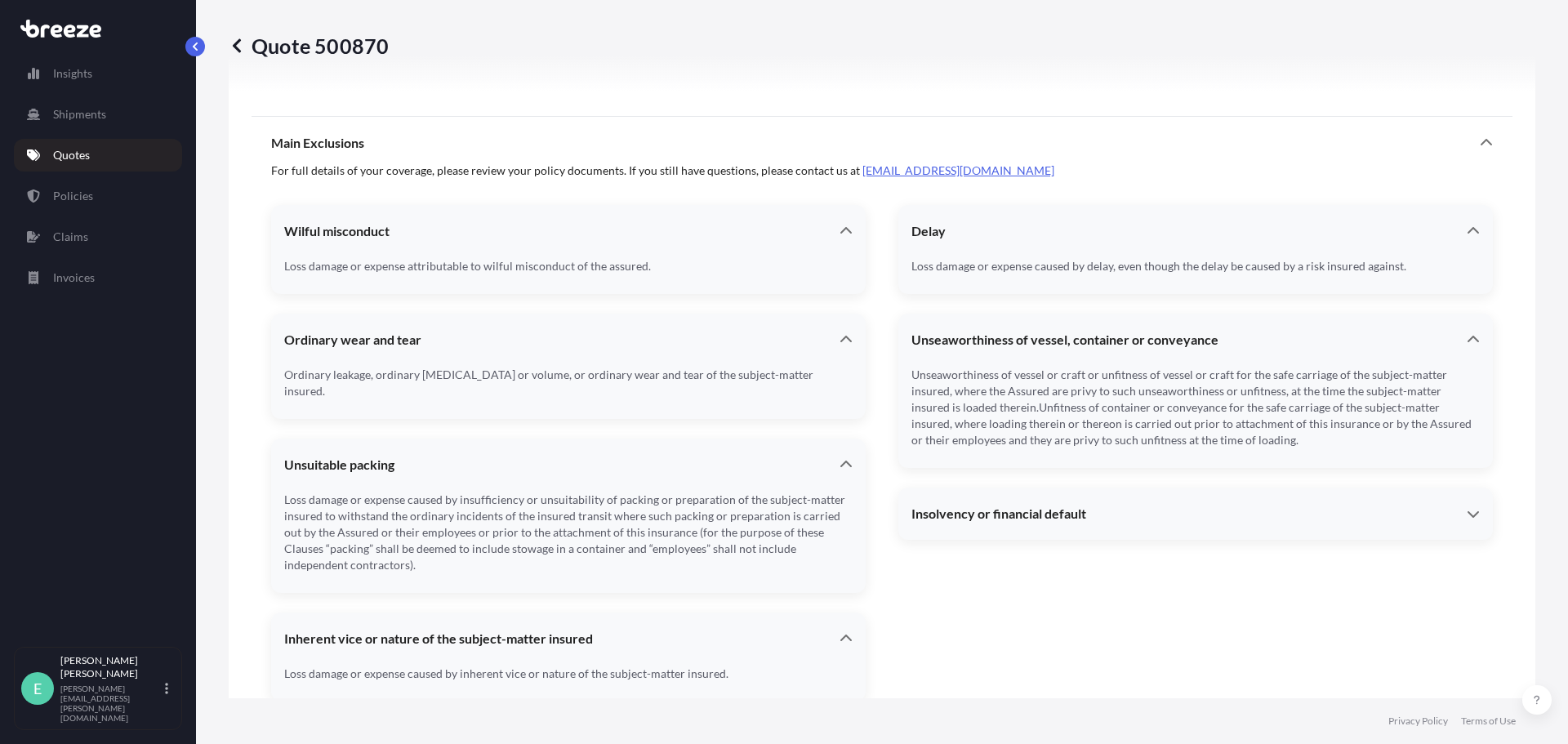
click at [1282, 507] on div "Insolvency or financial default" at bounding box center [1189, 514] width 556 height 16
